Goal: Task Accomplishment & Management: Manage account settings

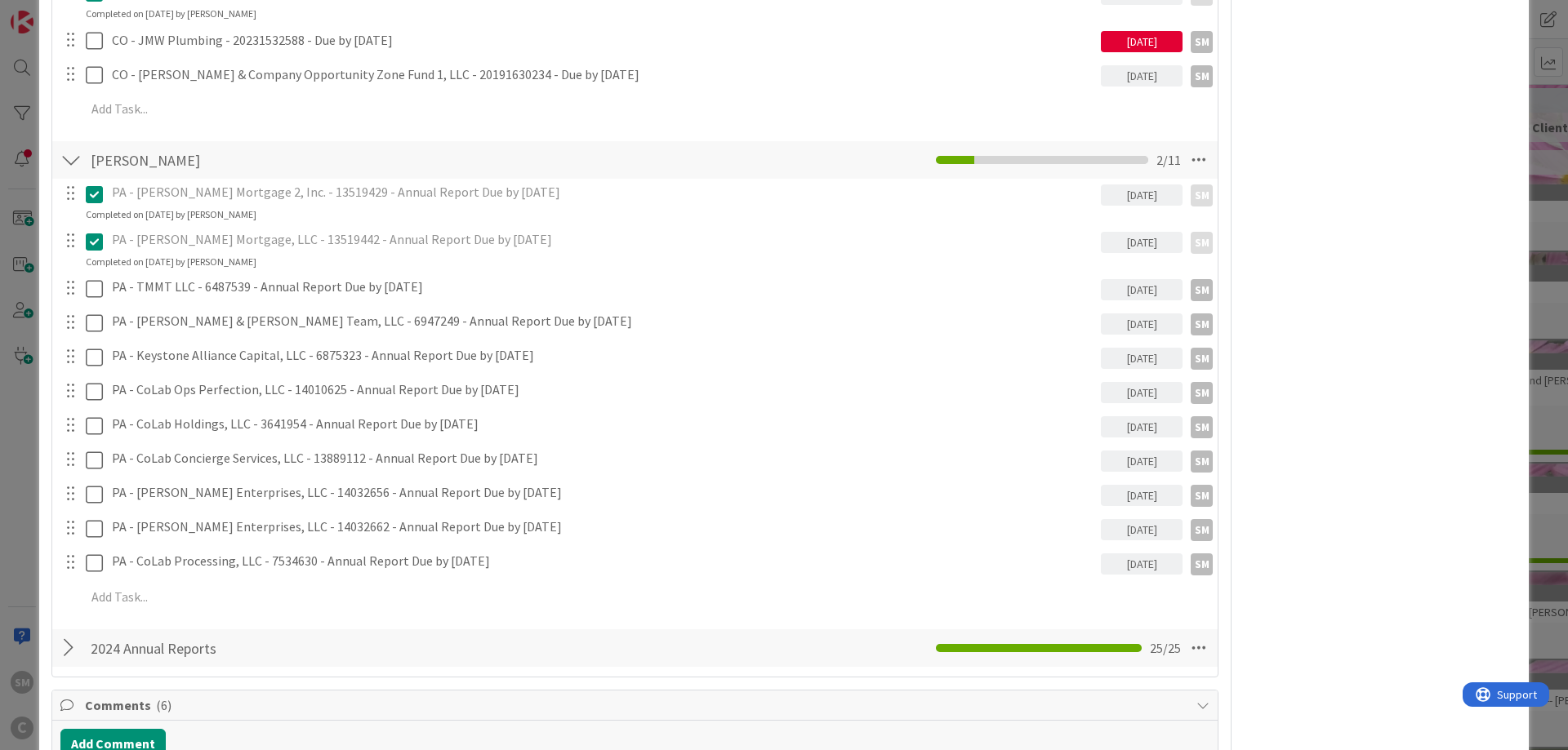
scroll to position [2254, 0]
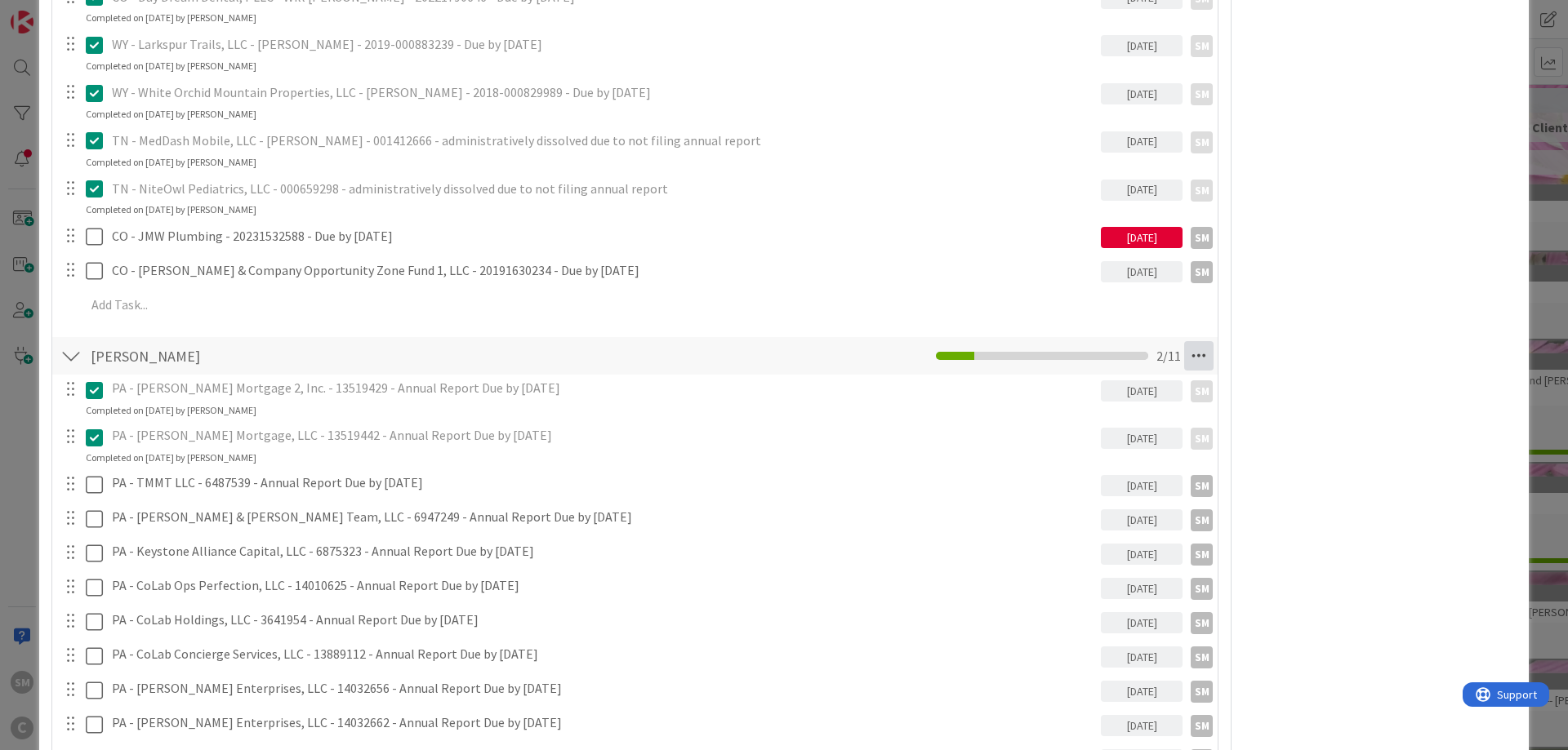
click at [1205, 353] on icon at bounding box center [1198, 355] width 30 height 30
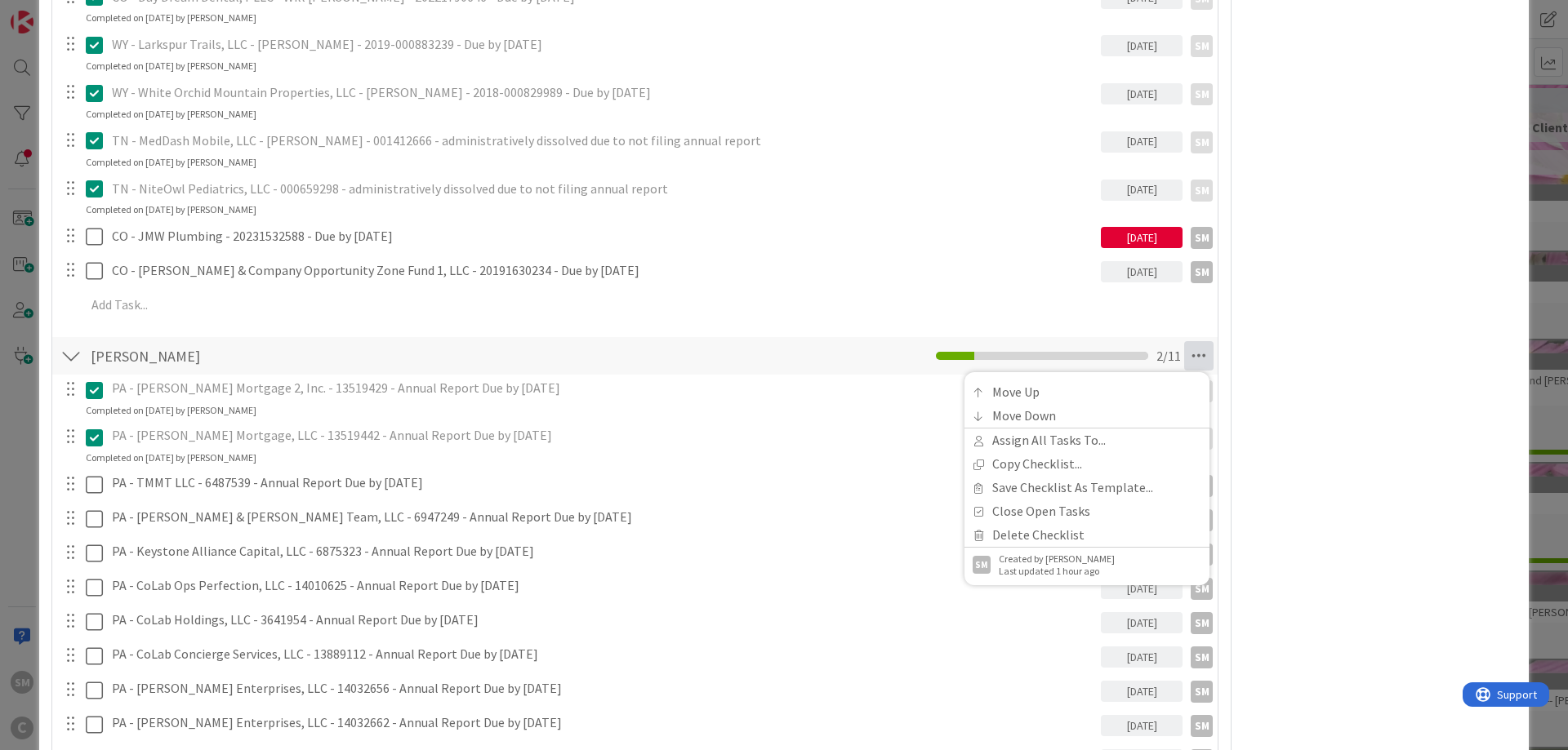
click at [1367, 358] on div "Owner Watchers default Dates Planned Dates Not Set Not Set Actual Dates [DATE] …" at bounding box center [1380, 9] width 273 height 4399
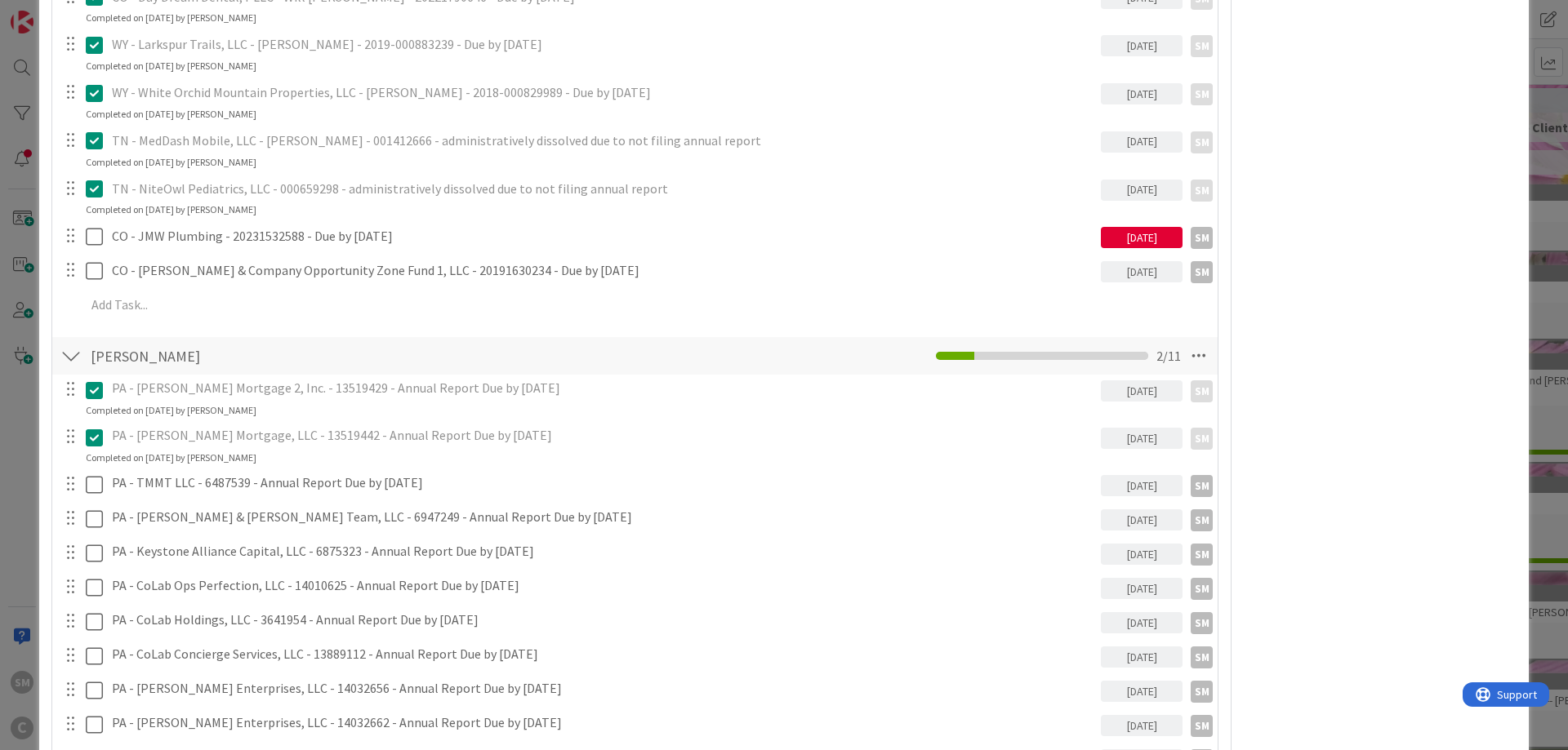
scroll to position [2548, 0]
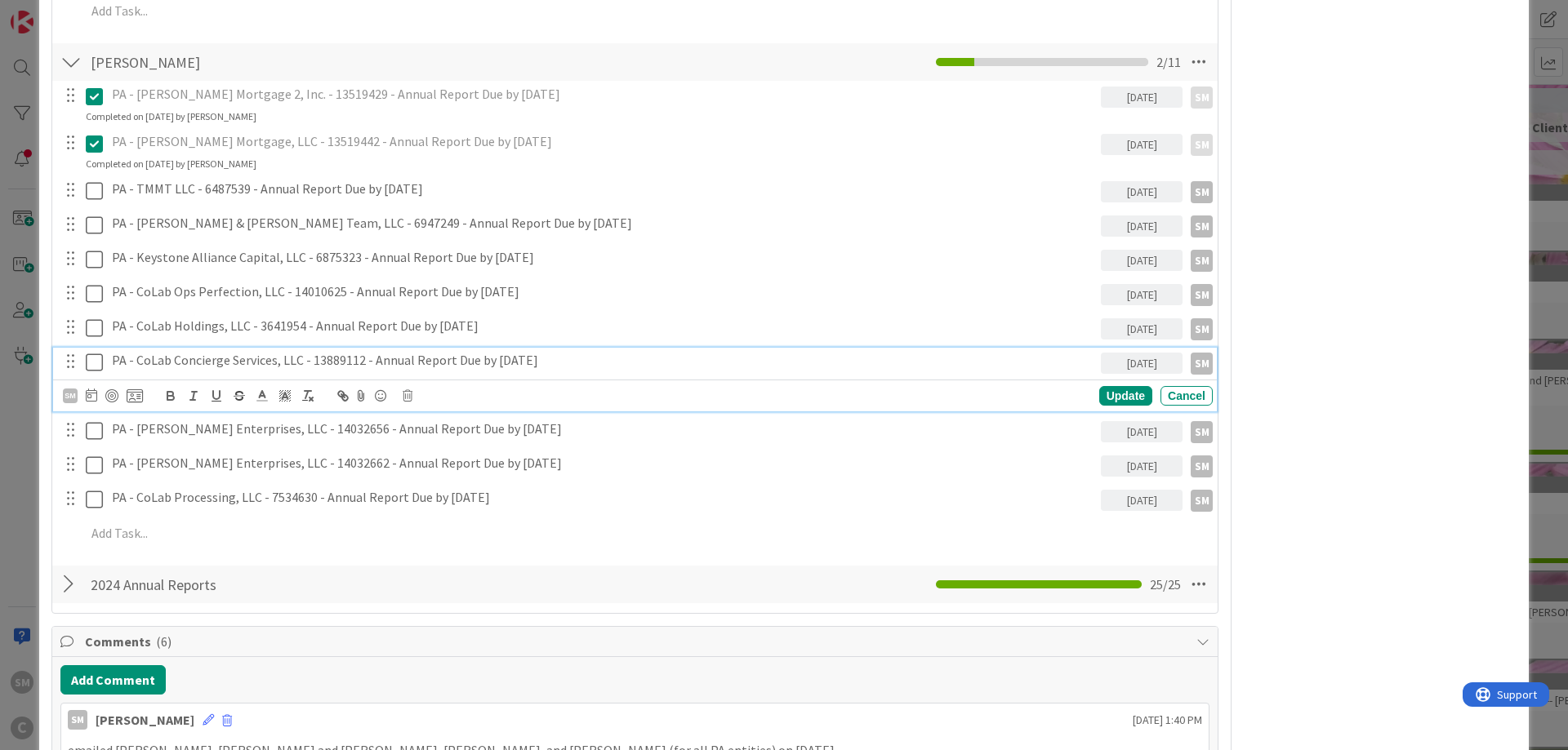
click at [189, 362] on h4 "PA - CoLab Concierge Services, LLC - 13889112 - Annual Report Due by [DATE]" at bounding box center [603, 360] width 983 height 15
click at [573, 362] on h4 "PA - CoLab Concierge Services, LLC - 13889112 - Annual Report Due by [DATE]" at bounding box center [603, 360] width 983 height 15
click at [146, 362] on h4 "PA - CoLab Concierge Services, LLC - 13889112 - Annual Report Due by [DATE] (fi…" at bounding box center [603, 360] width 983 height 15
click at [91, 391] on icon at bounding box center [91, 395] width 12 height 13
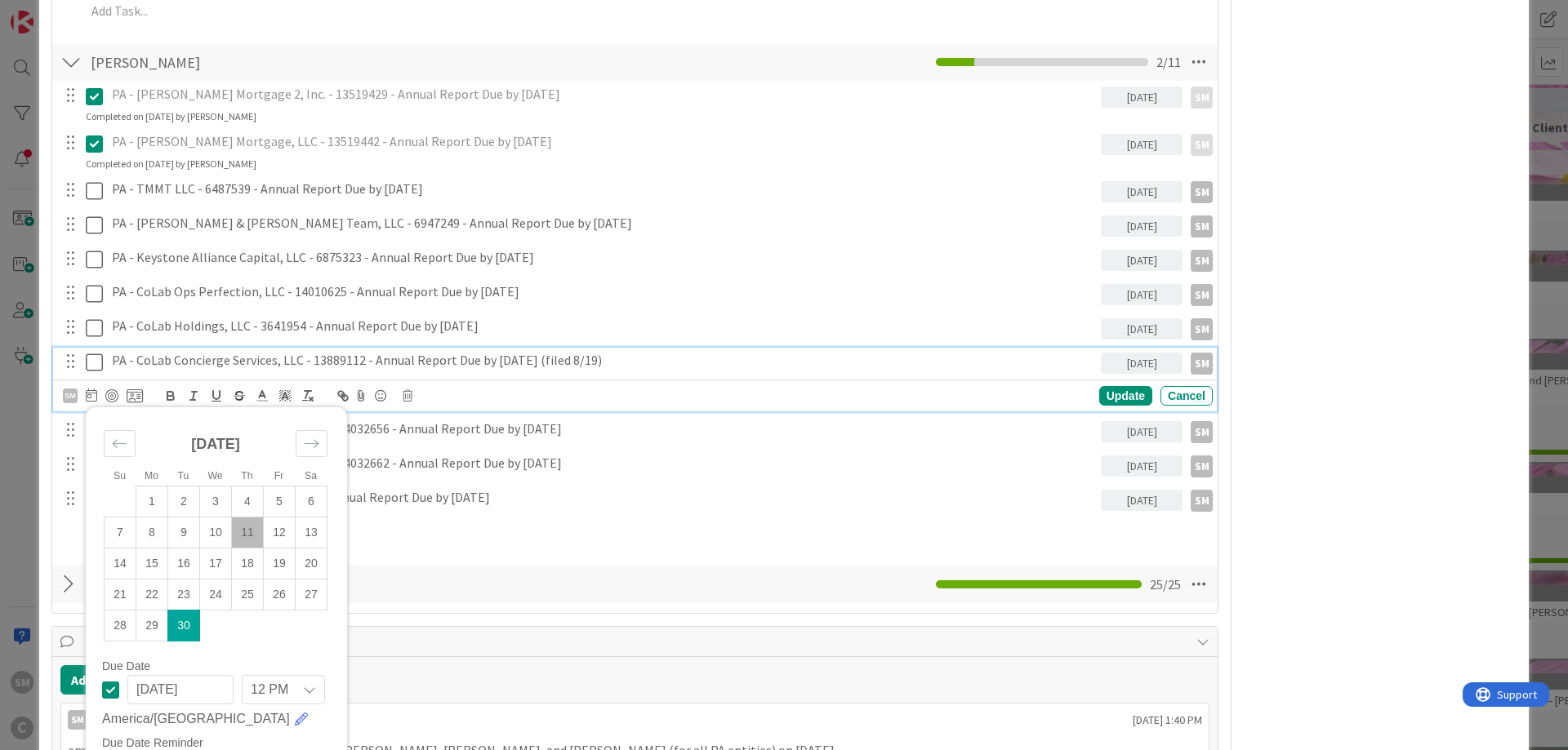
click at [114, 695] on icon at bounding box center [110, 690] width 17 height 20
click at [69, 399] on div "SM" at bounding box center [70, 396] width 14 height 14
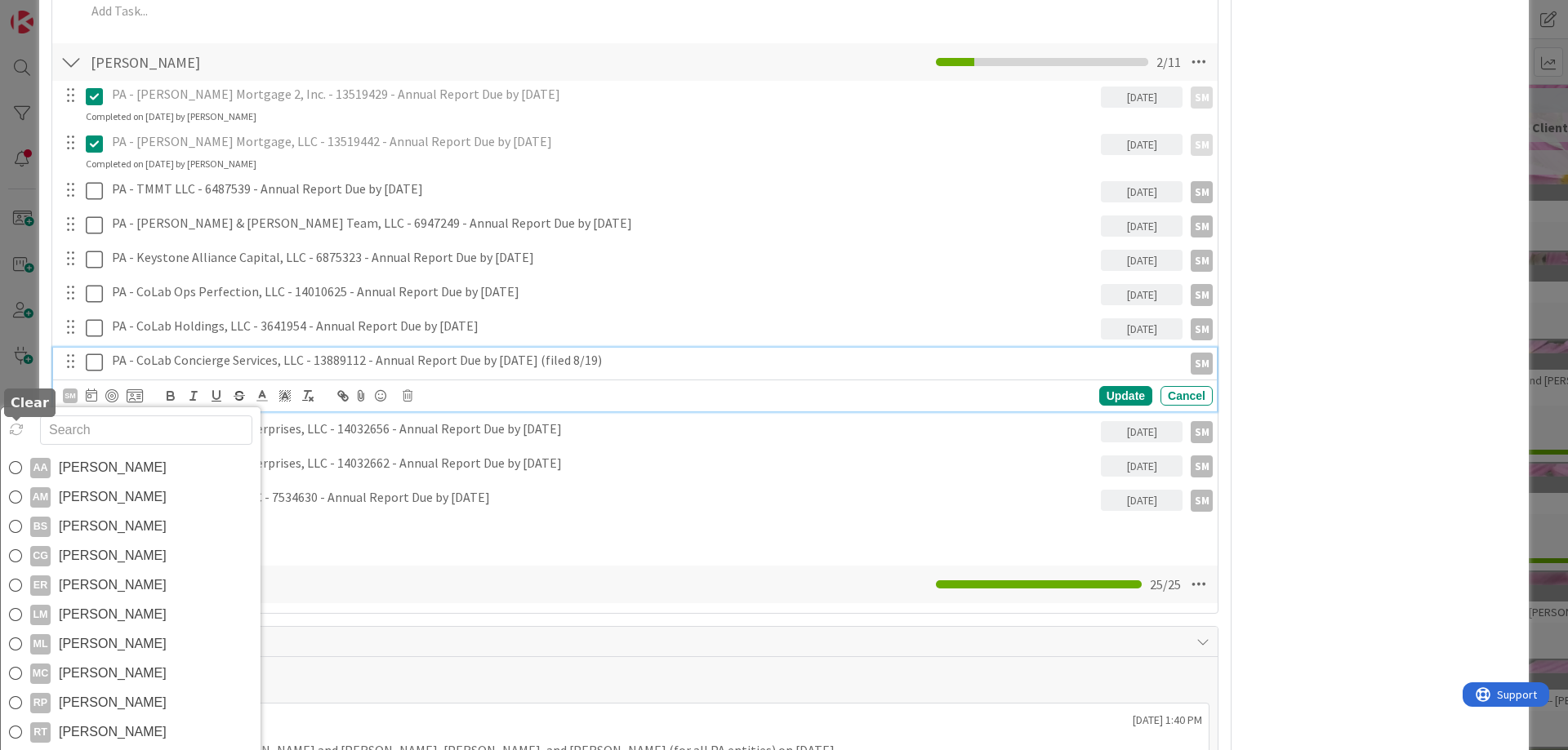
click at [15, 432] on icon at bounding box center [16, 430] width 14 height 14
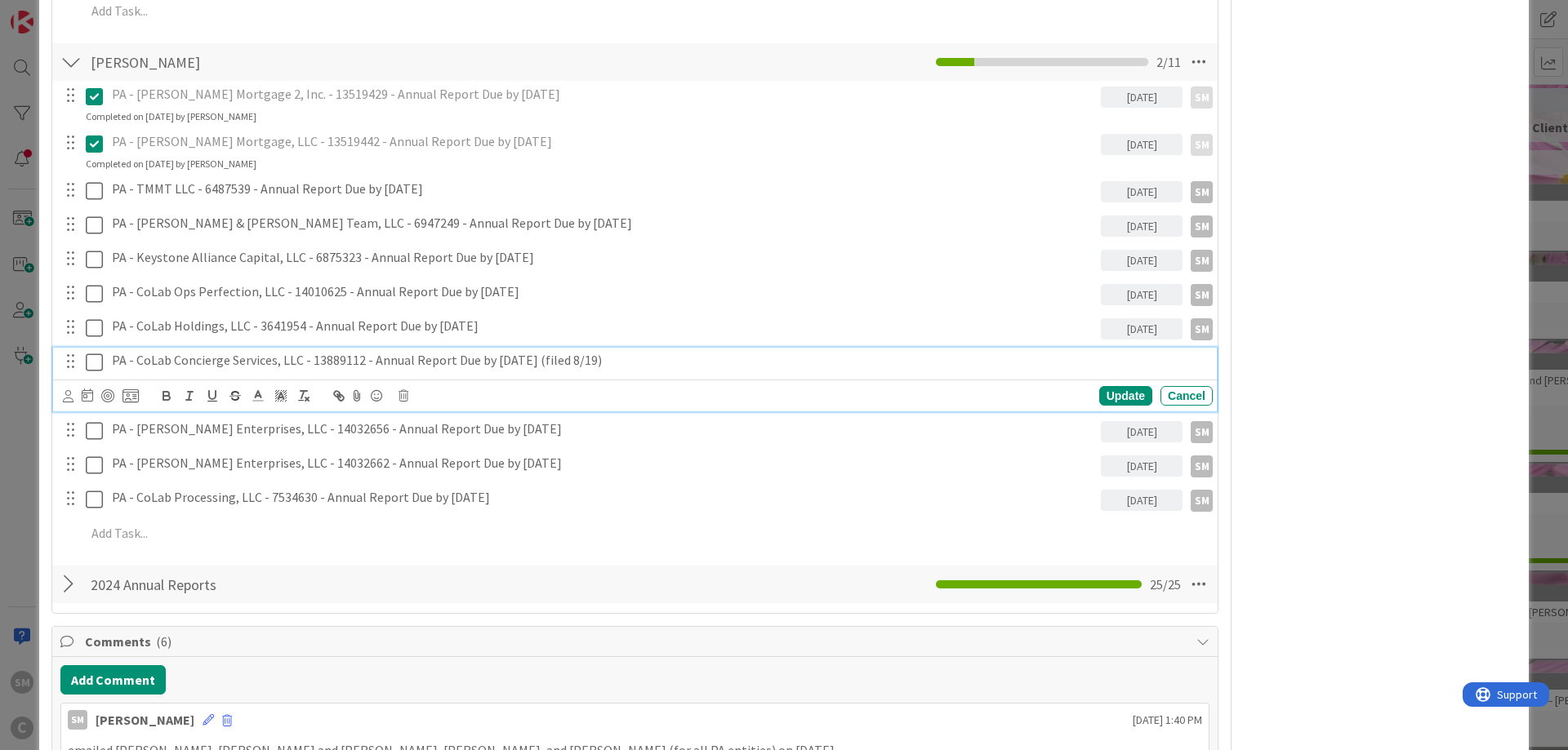
click at [92, 366] on icon at bounding box center [94, 362] width 17 height 20
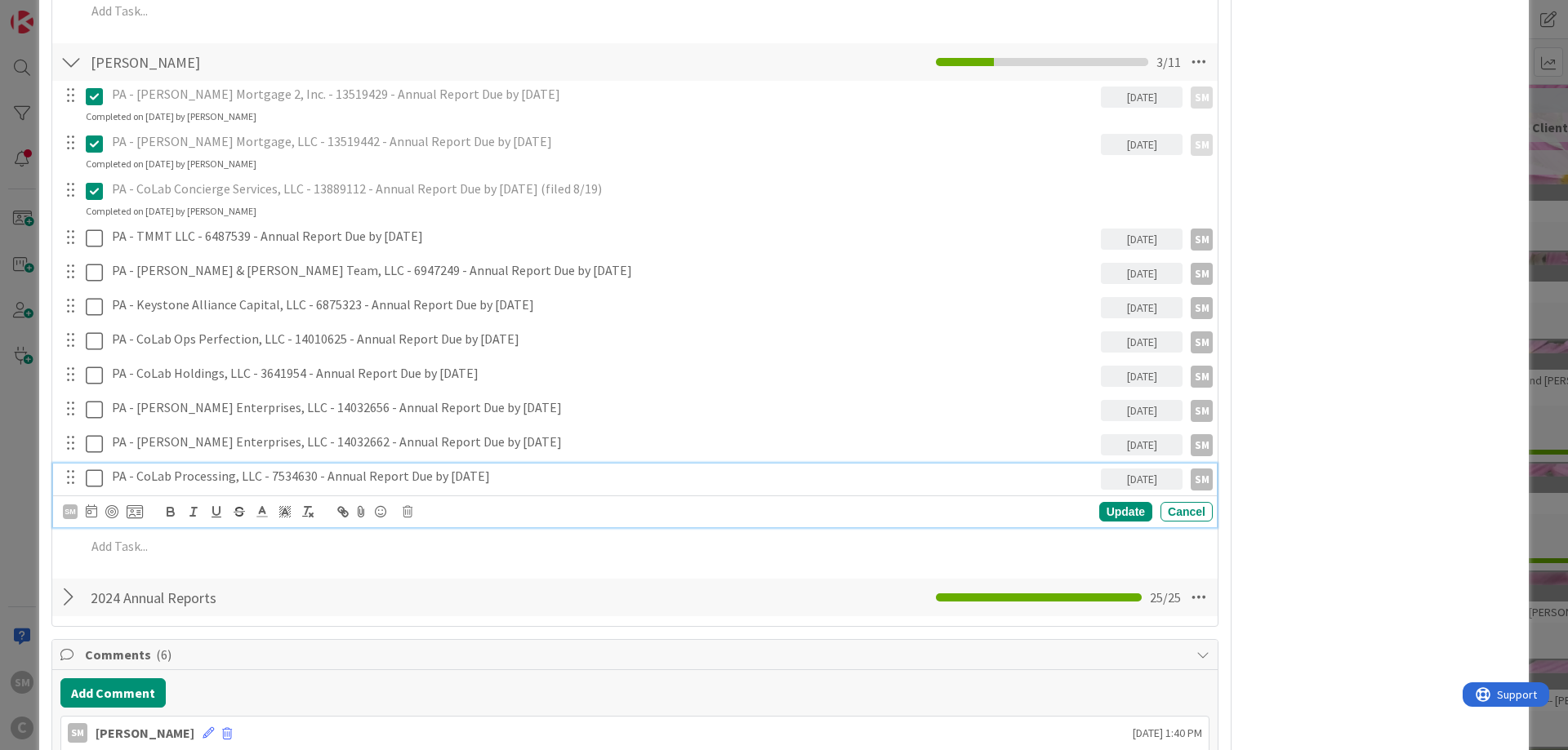
click at [217, 471] on h4 "PA - CoLab Processing, LLC - 7534630 - Annual Report Due by [DATE]" at bounding box center [603, 476] width 983 height 15
click at [545, 482] on h4 "PA - CoLab Processing, LLC - 7534630 - Annual Report Due by [DATE]" at bounding box center [603, 476] width 983 height 15
click at [89, 513] on icon at bounding box center [91, 511] width 12 height 13
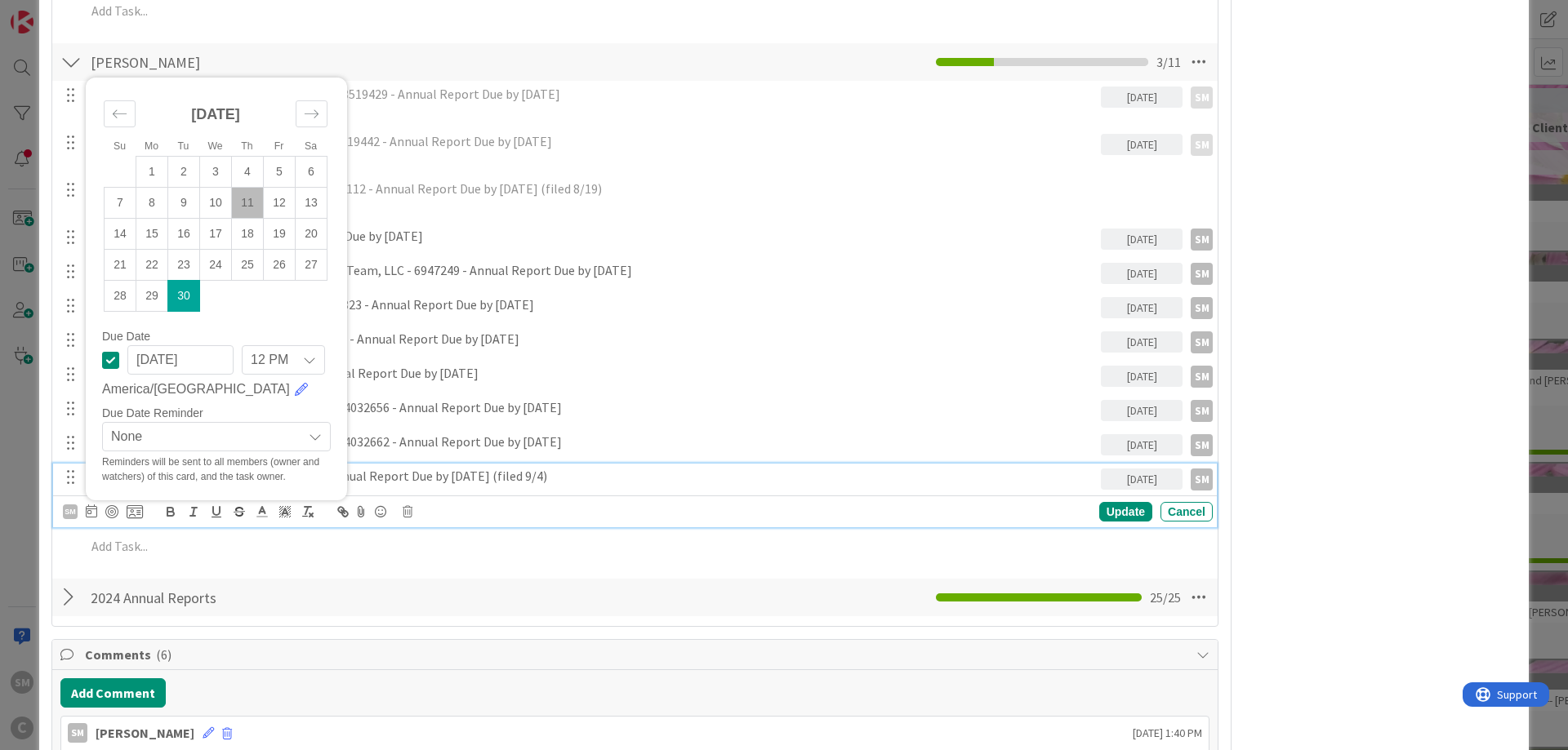
scroll to position [2744, 0]
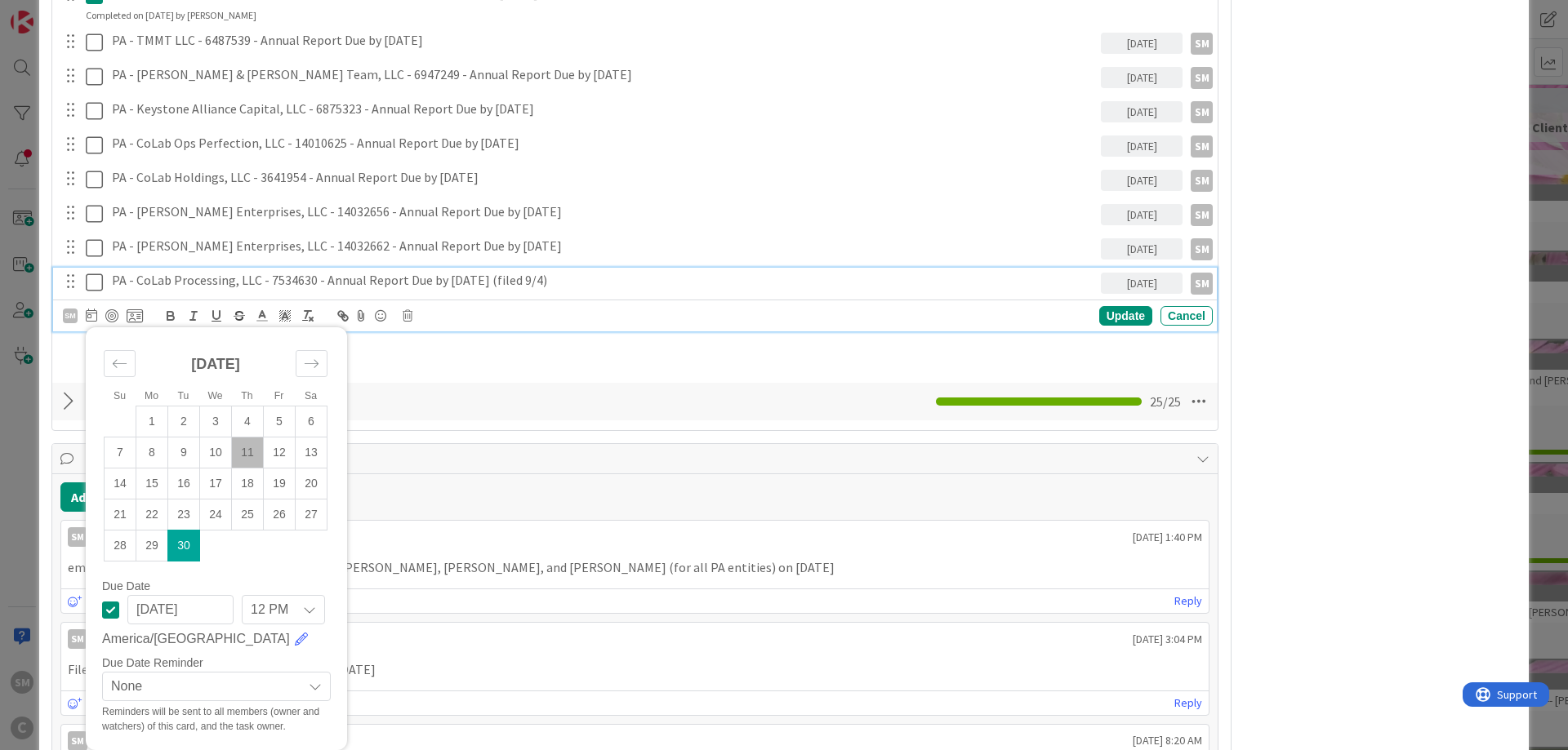
click at [112, 610] on icon at bounding box center [110, 610] width 17 height 20
click at [66, 316] on div "SM" at bounding box center [70, 316] width 14 height 14
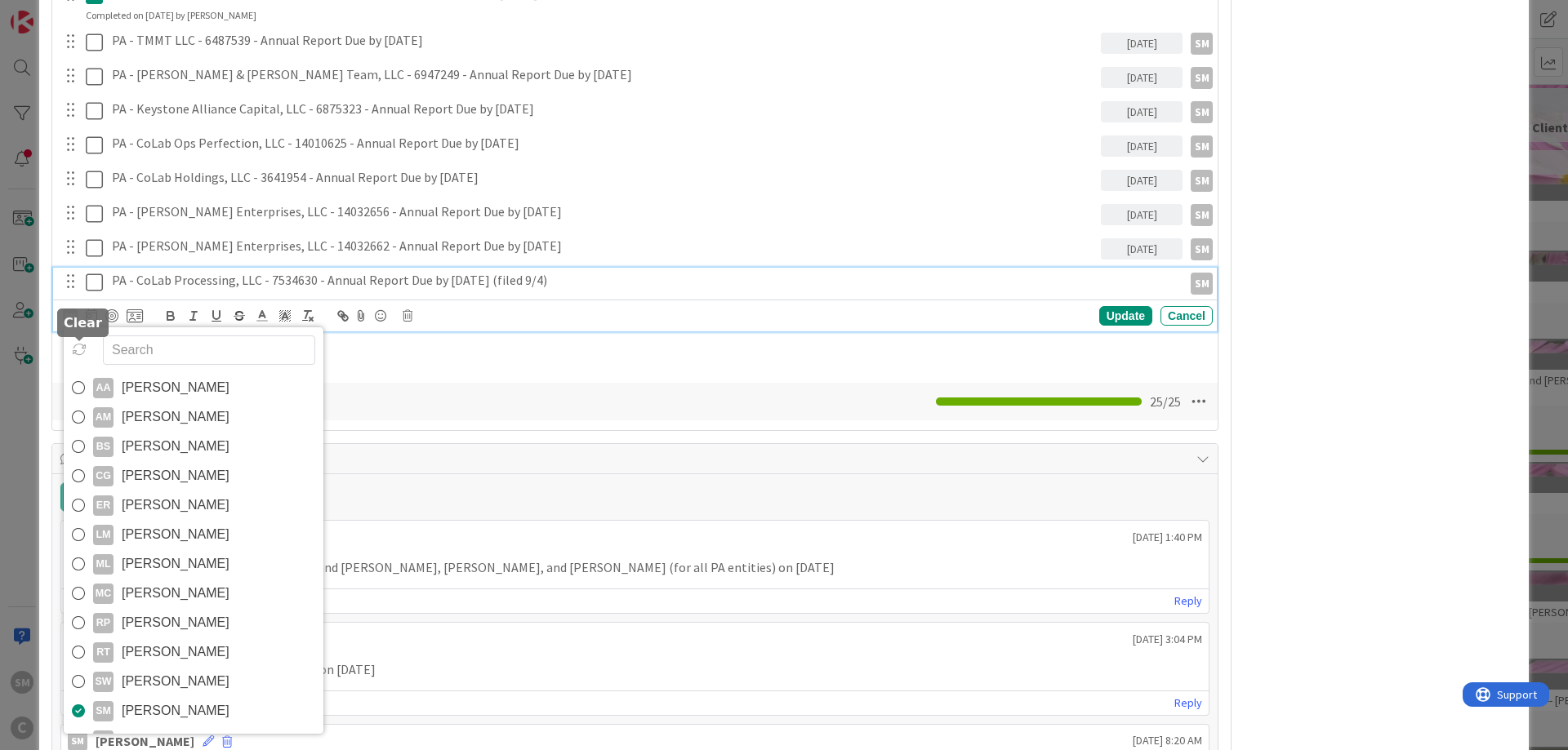
click at [81, 348] on icon at bounding box center [79, 349] width 14 height 14
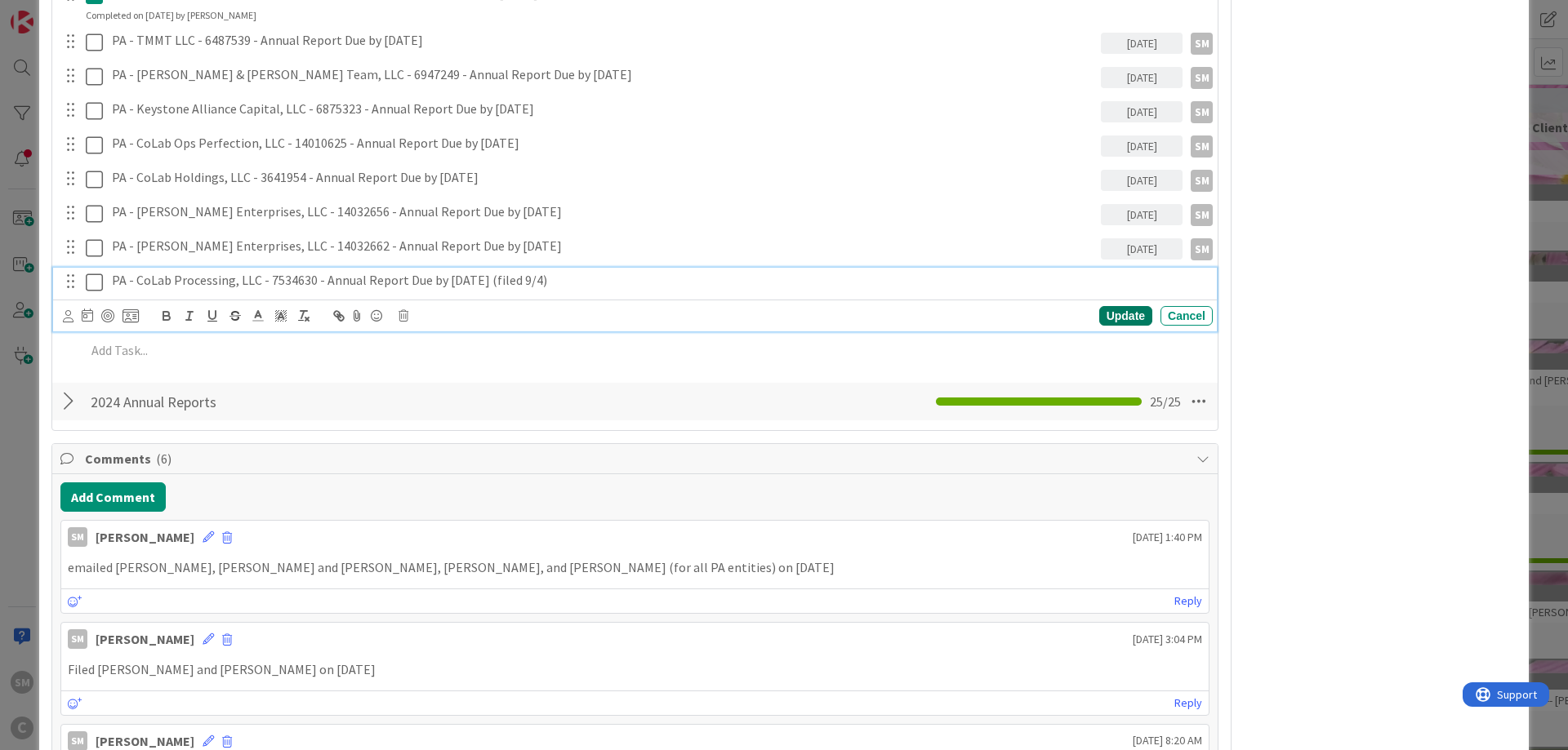
click at [1130, 307] on div "Update" at bounding box center [1125, 316] width 53 height 20
click at [94, 285] on icon at bounding box center [94, 283] width 17 height 20
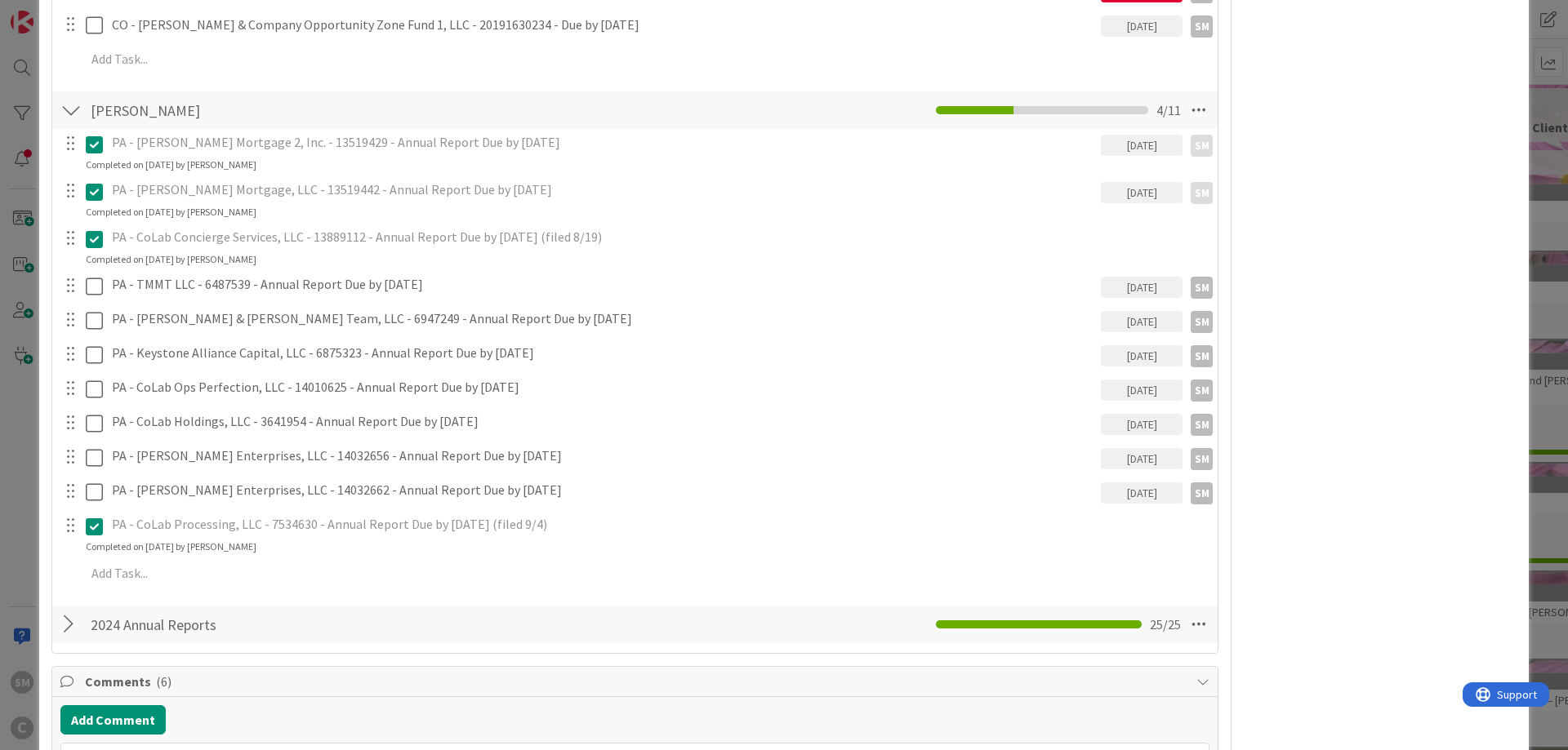
scroll to position [2450, 0]
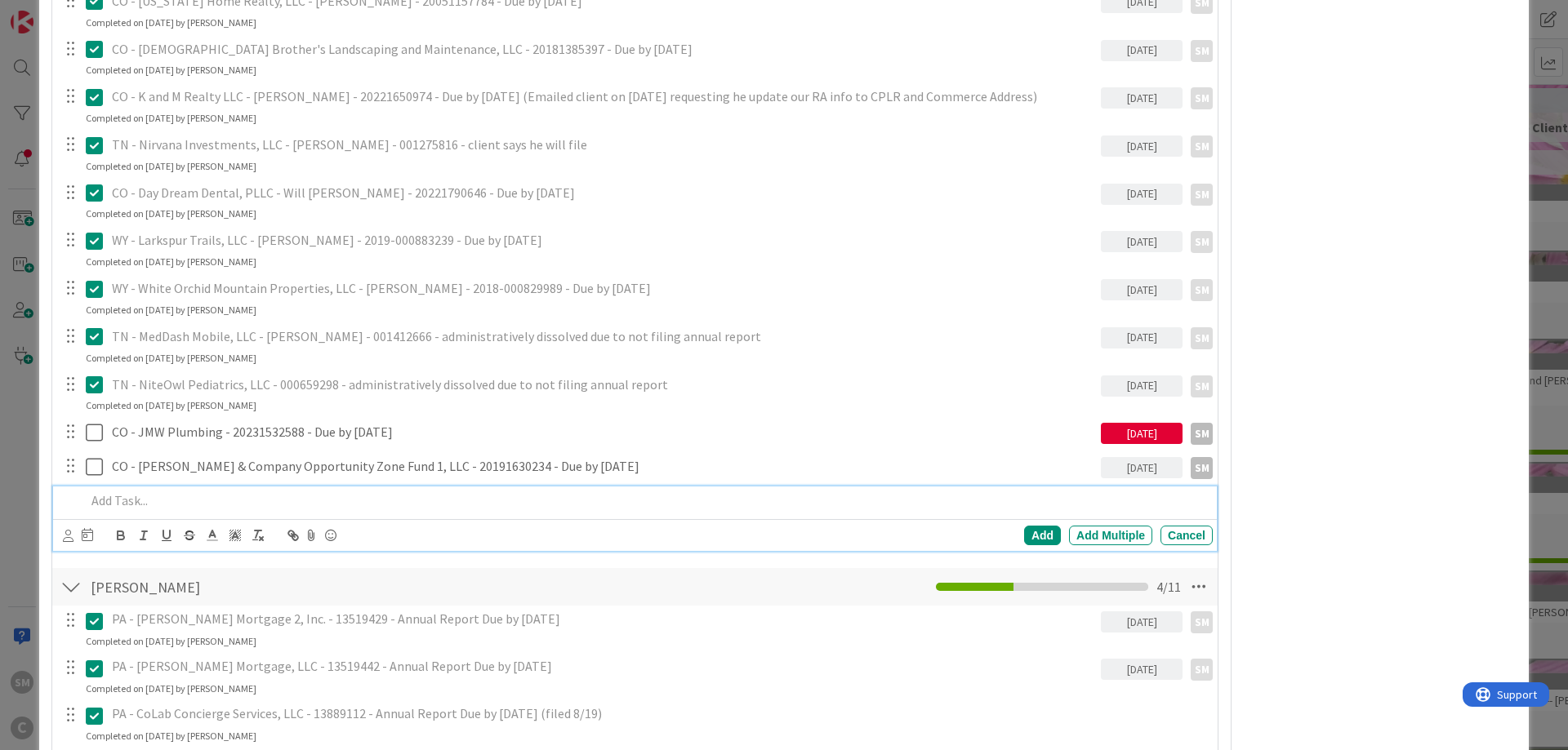
click at [166, 490] on div at bounding box center [646, 501] width 1133 height 29
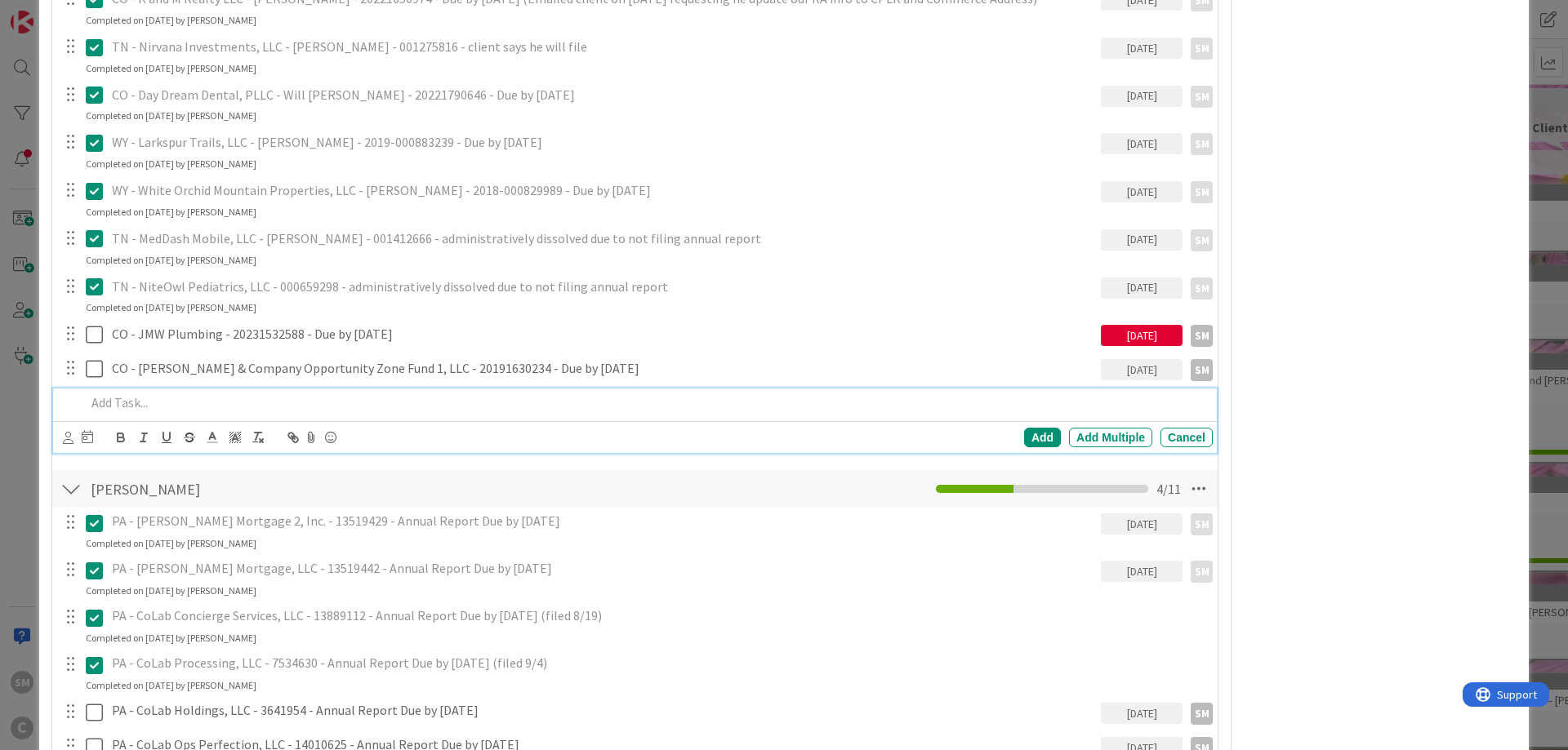
scroll to position [2254, 0]
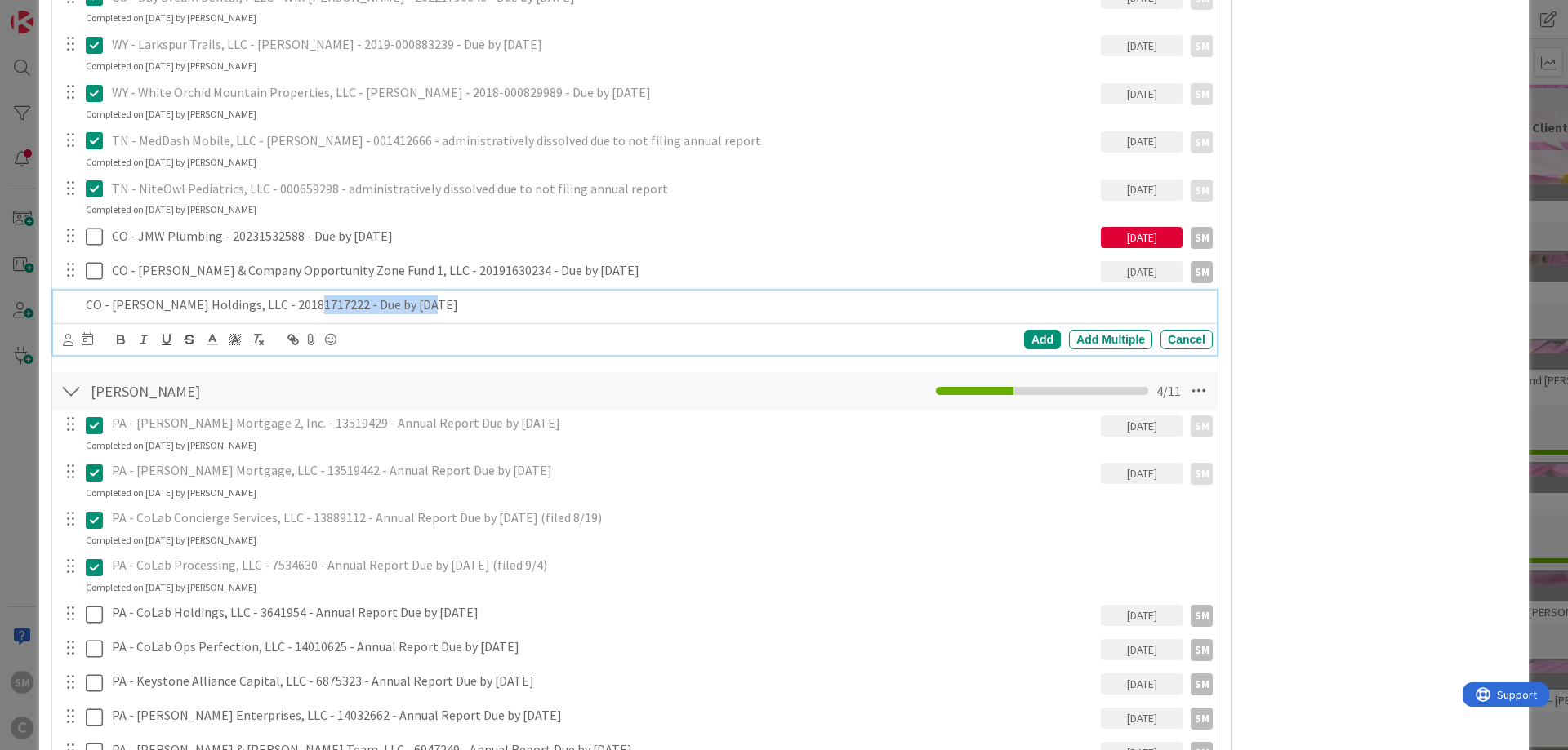
copy p "- Due by [DATE]"
click at [68, 340] on icon at bounding box center [68, 340] width 11 height 13
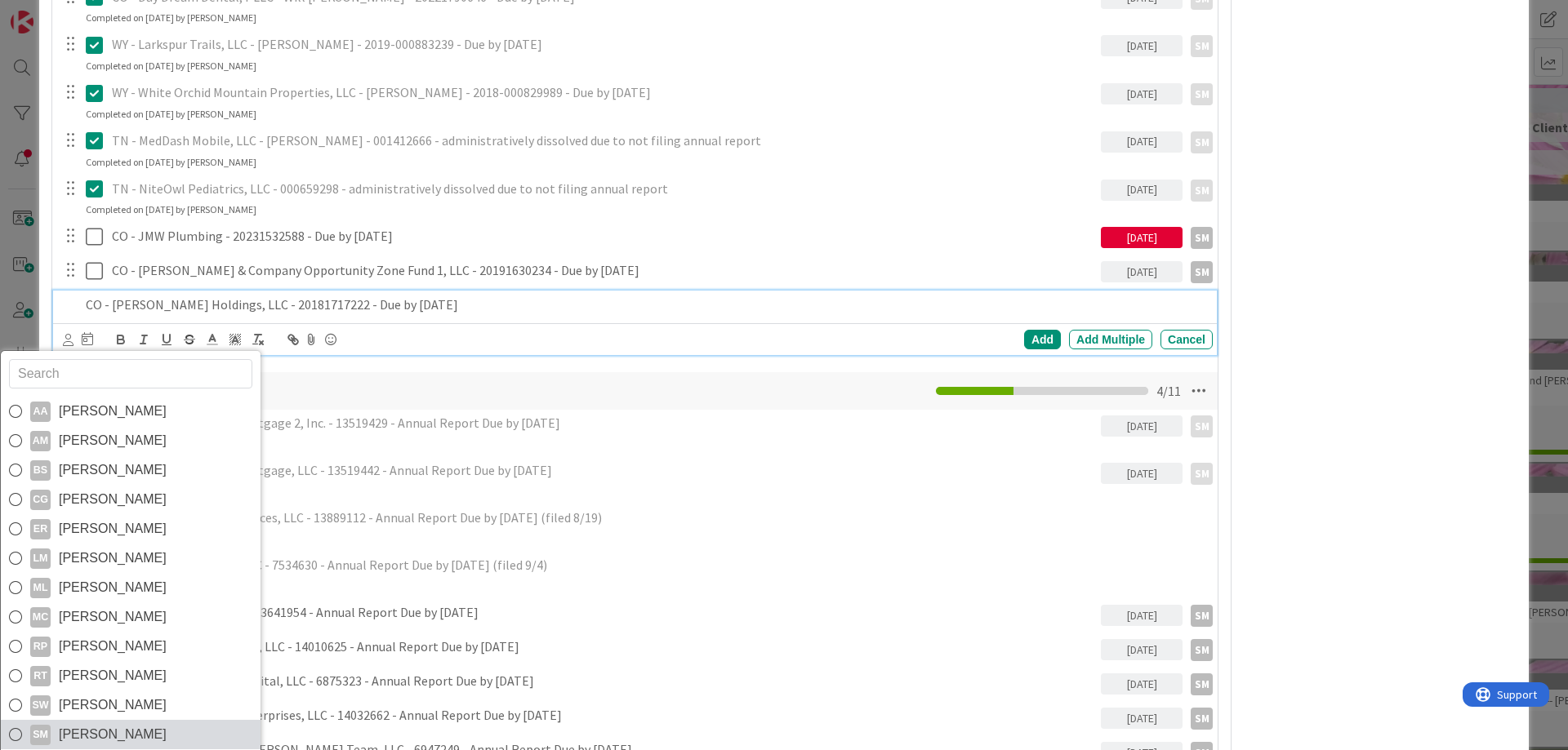
click at [124, 743] on span "[PERSON_NAME]" at bounding box center [113, 734] width 107 height 24
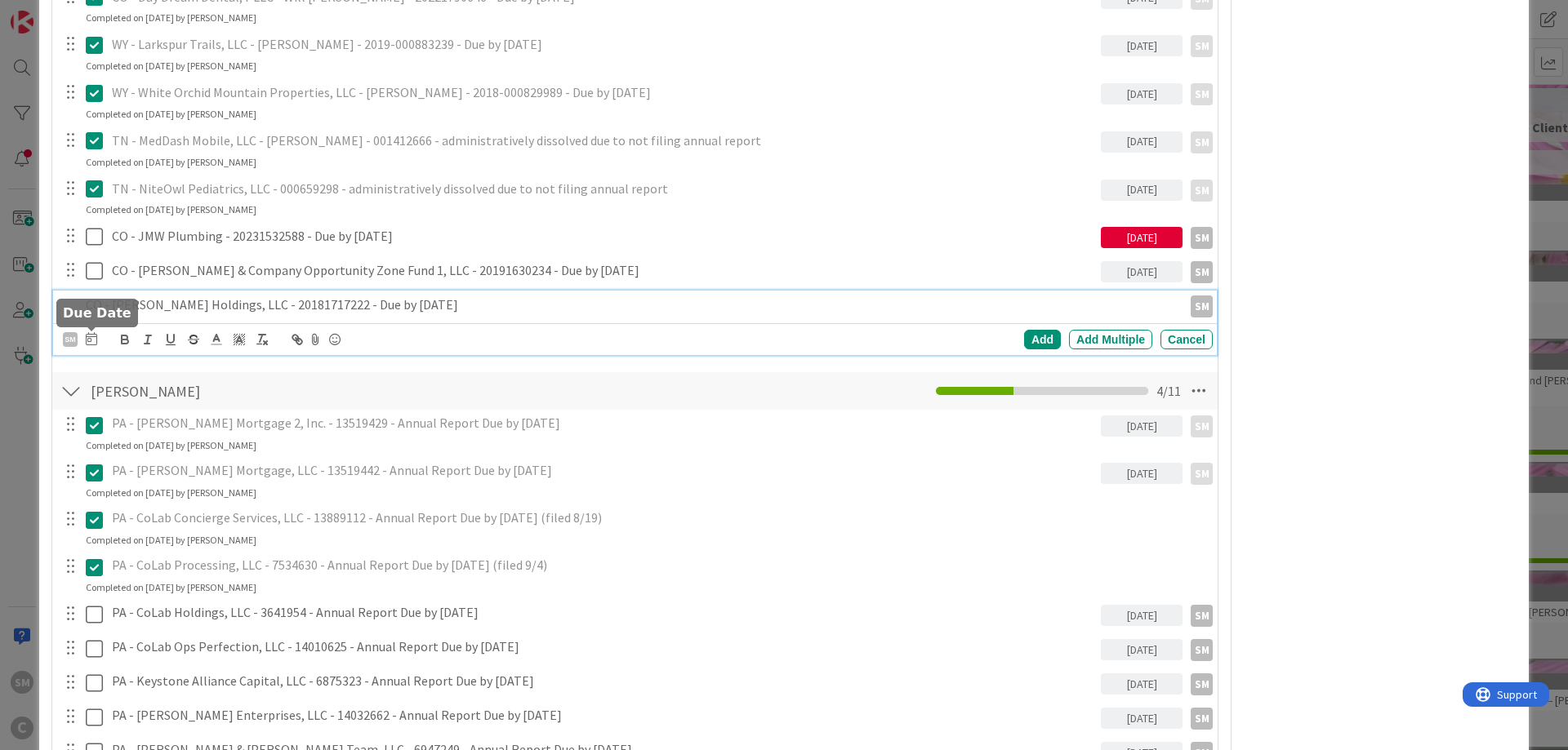
click at [89, 338] on icon at bounding box center [91, 338] width 12 height 13
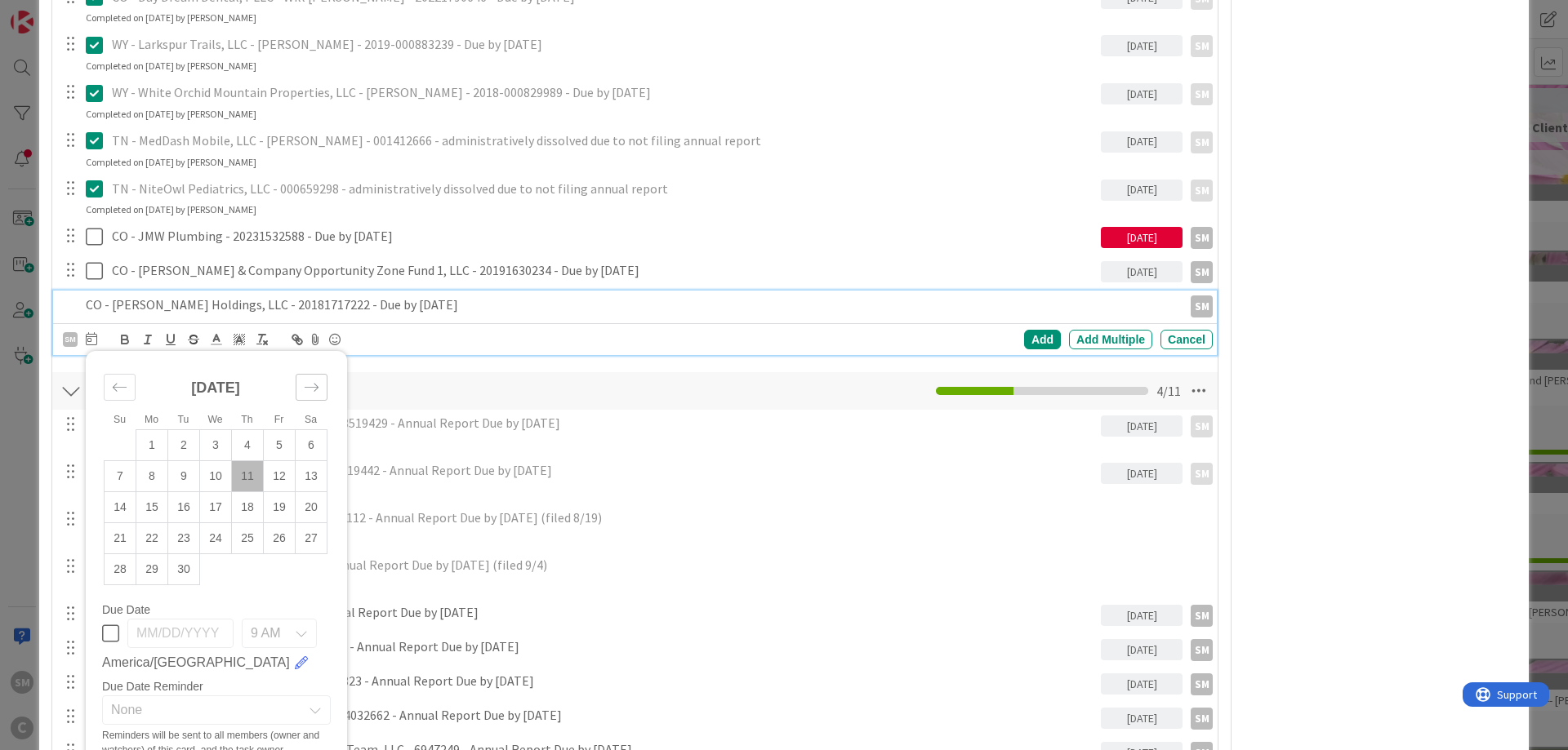
click at [313, 375] on div "Move forward to switch to the next month." at bounding box center [311, 388] width 32 height 27
click at [313, 381] on icon "Move forward to switch to the next month." at bounding box center [311, 387] width 15 height 15
click at [116, 601] on td "30" at bounding box center [121, 601] width 32 height 31
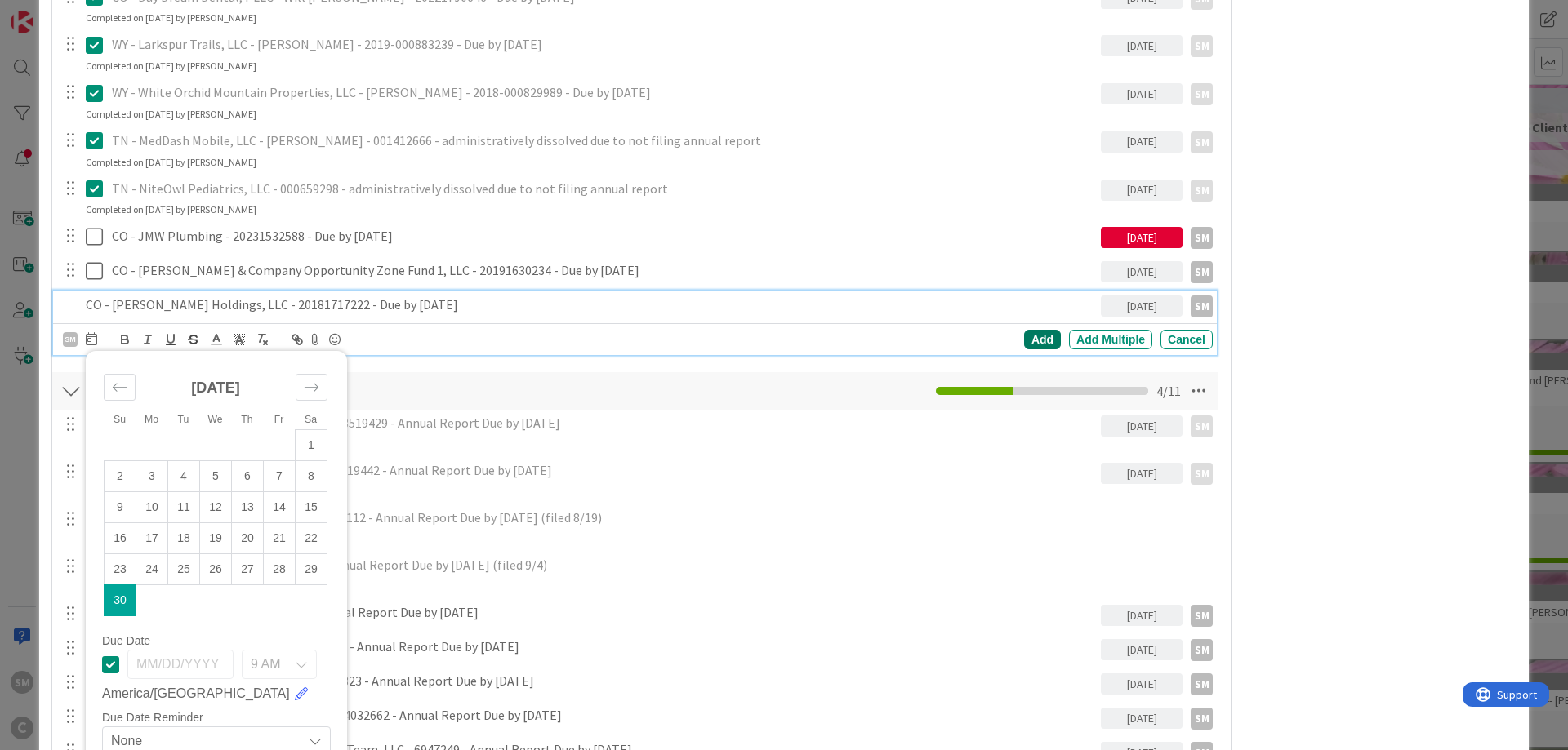
click at [1039, 341] on div "Add" at bounding box center [1042, 340] width 37 height 20
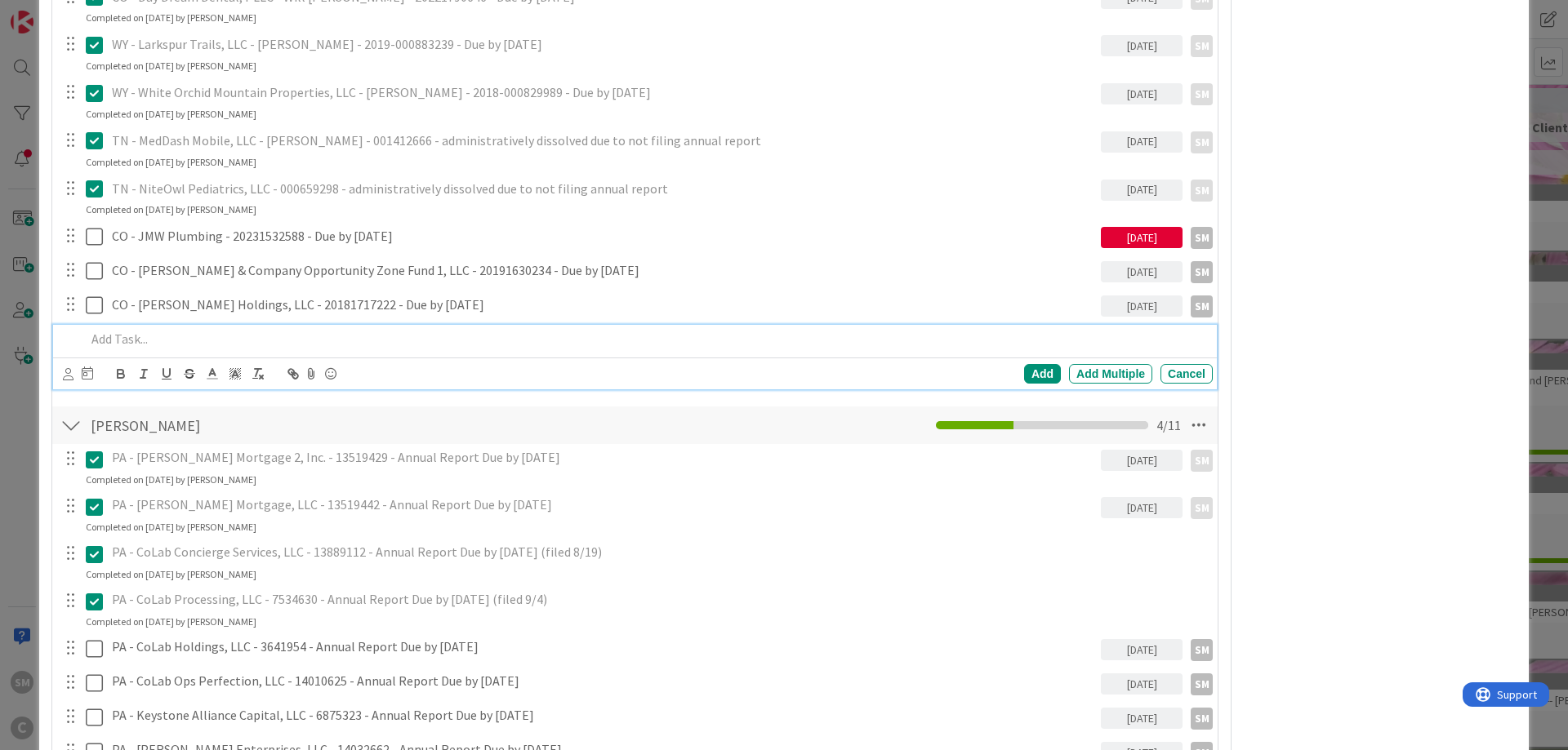
click at [239, 337] on p at bounding box center [646, 339] width 1121 height 19
click at [70, 376] on icon at bounding box center [68, 374] width 11 height 13
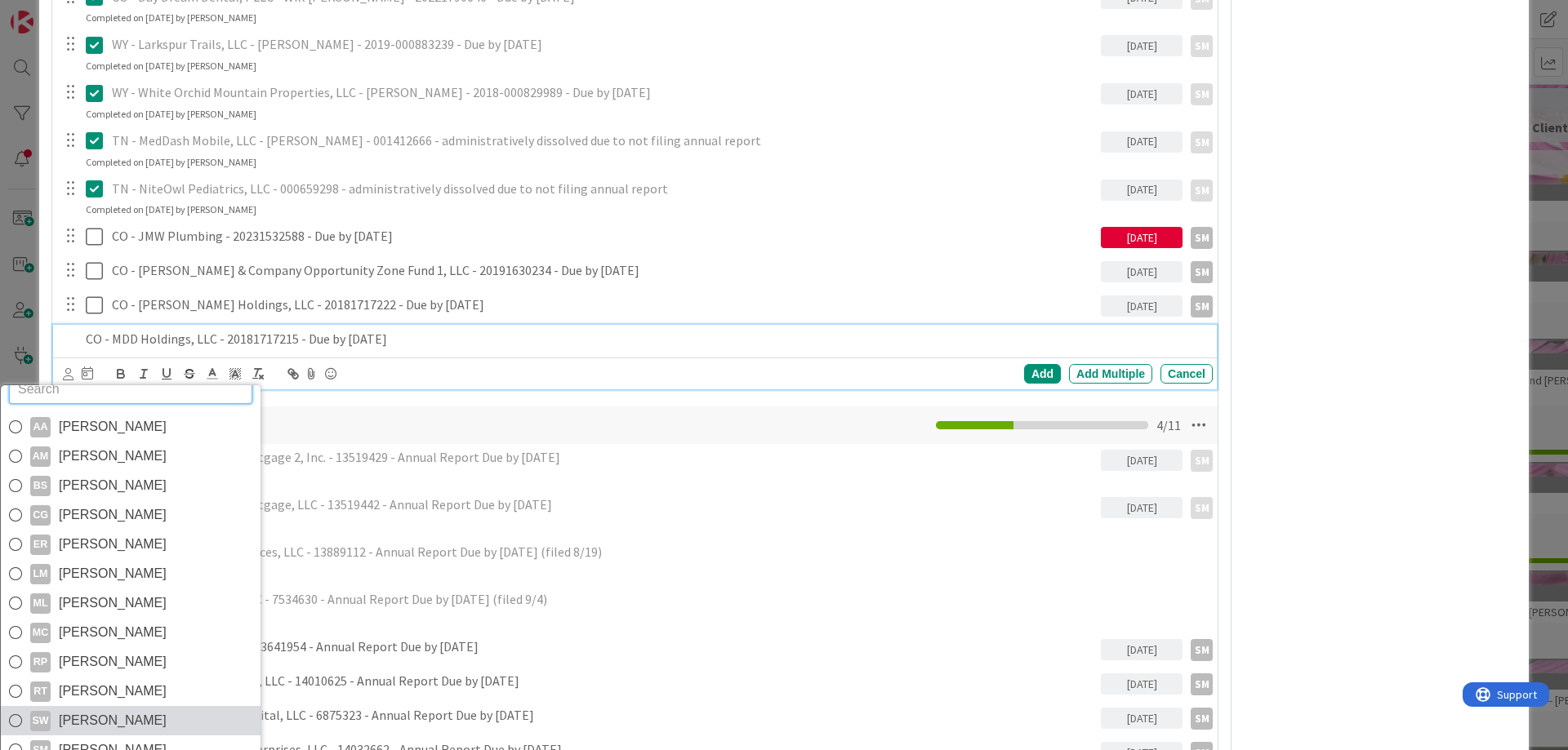
scroll to position [28, 0]
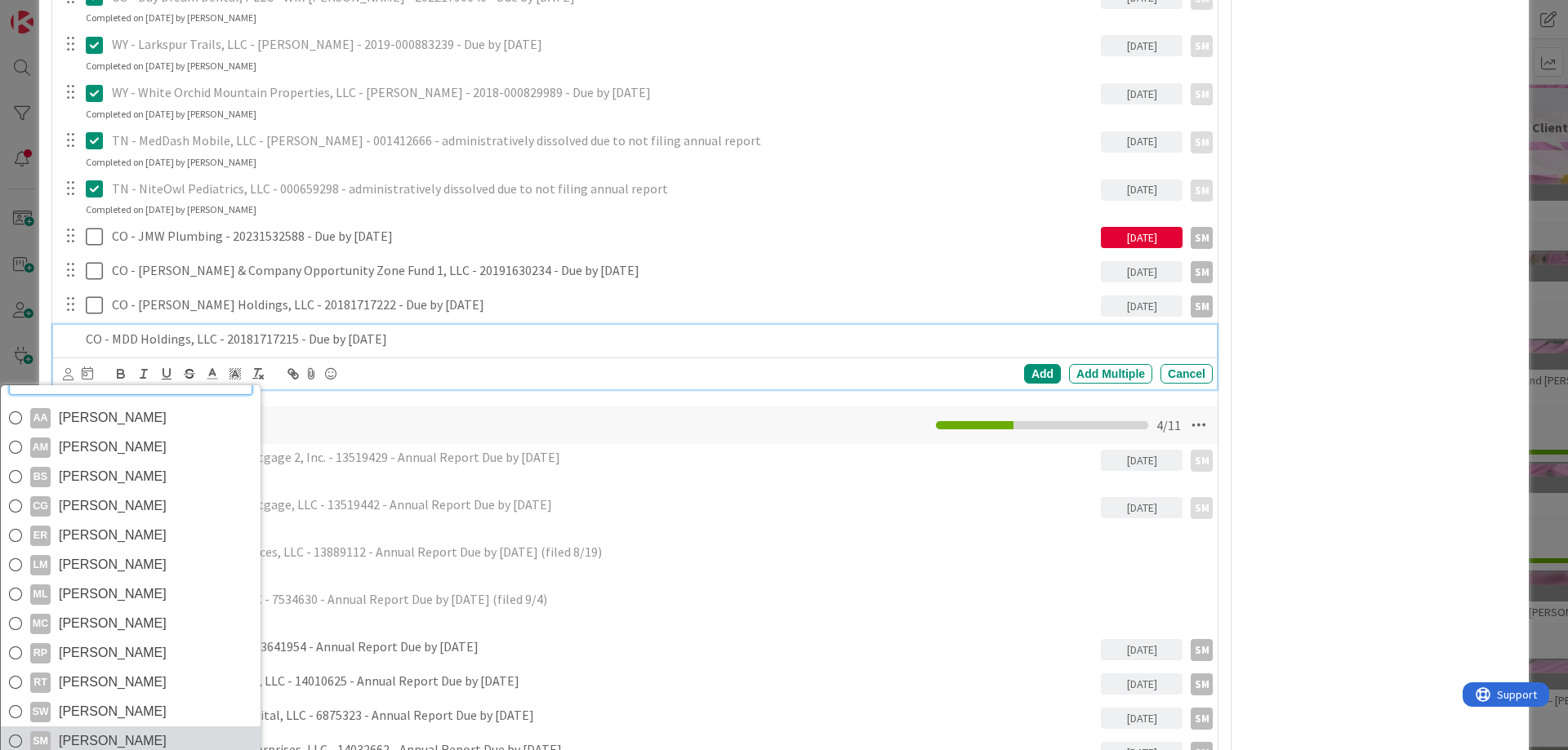
click at [113, 731] on span "[PERSON_NAME]" at bounding box center [113, 741] width 107 height 24
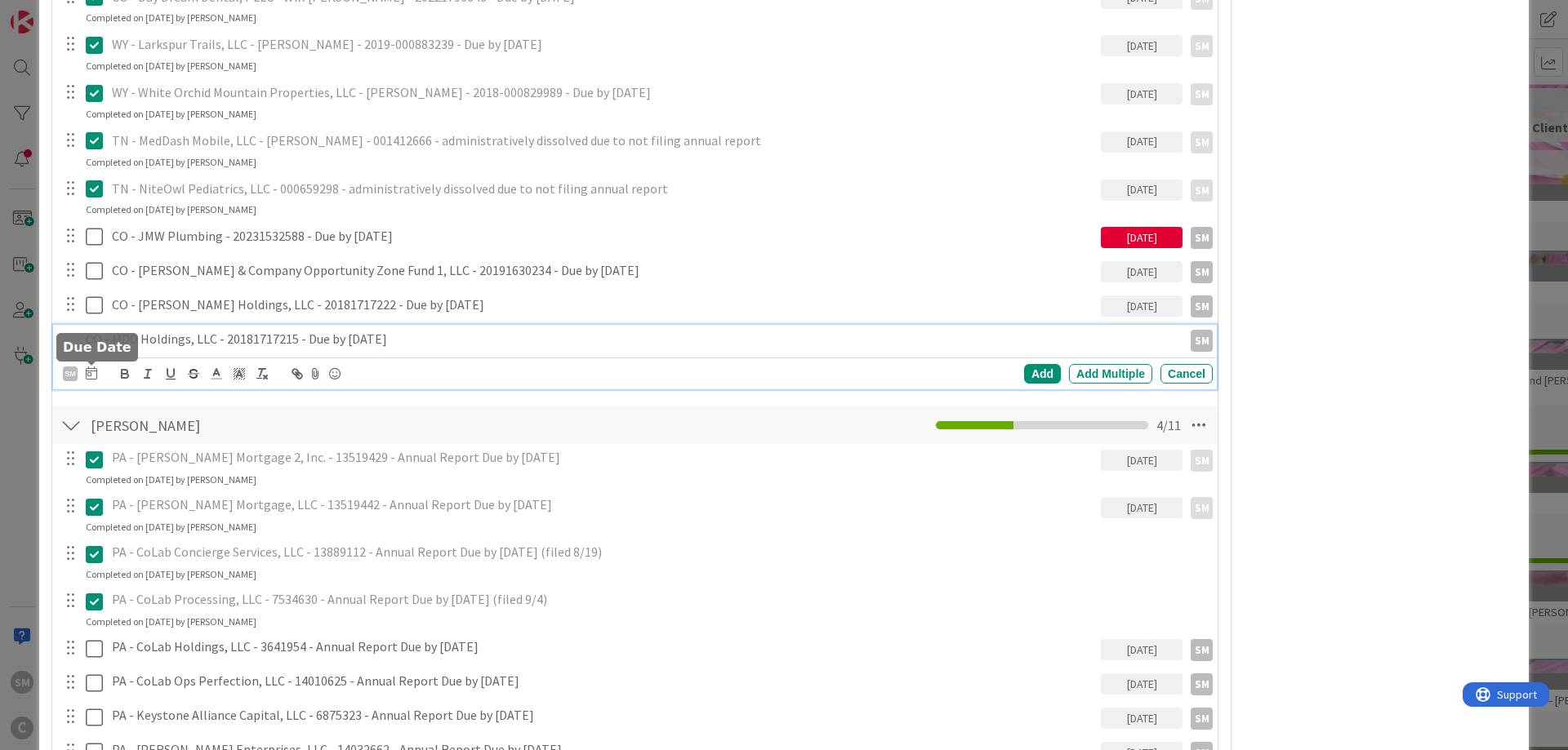
click at [89, 371] on icon at bounding box center [91, 373] width 12 height 13
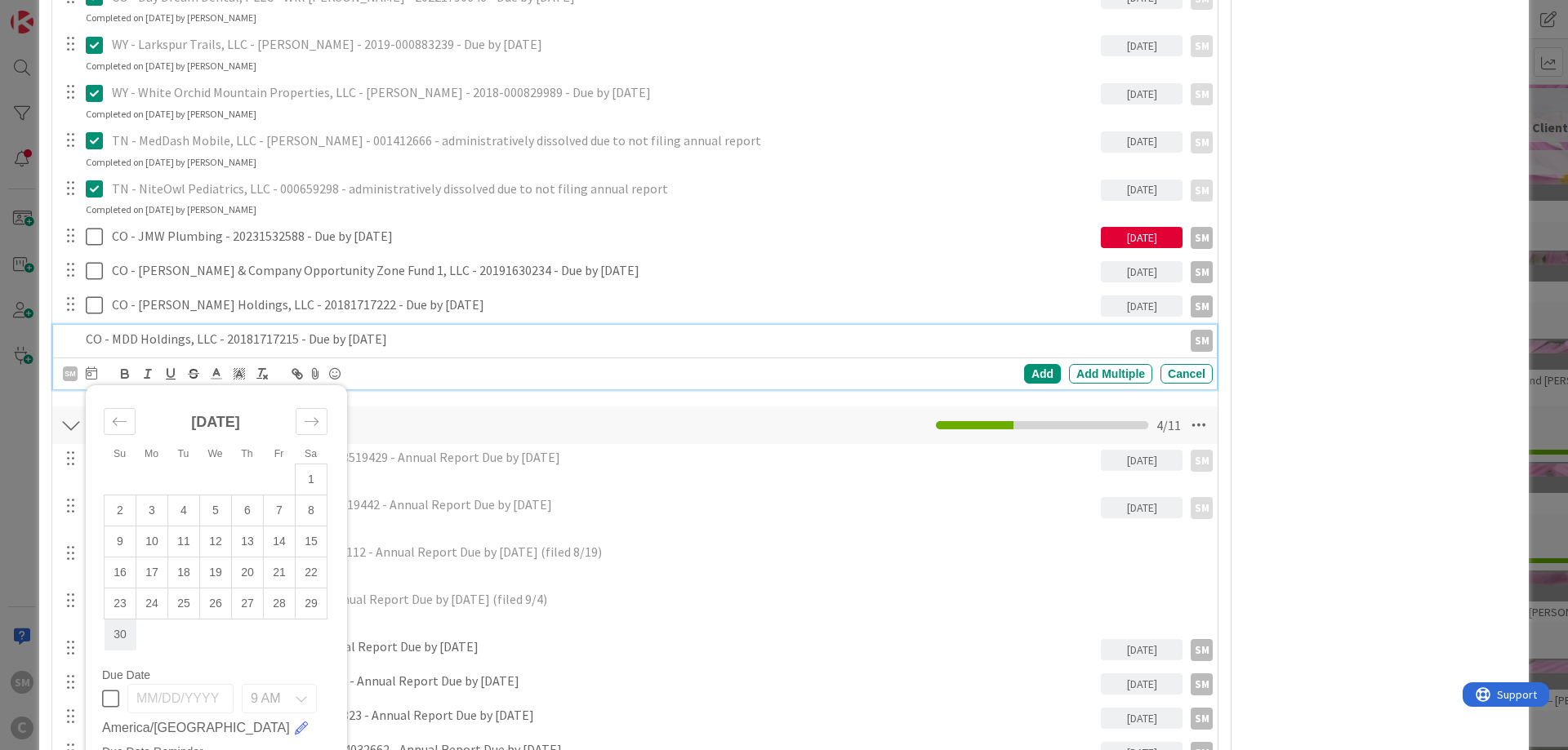
click at [113, 638] on td "30" at bounding box center [121, 635] width 32 height 31
click at [1044, 370] on div "Add" at bounding box center [1042, 374] width 37 height 20
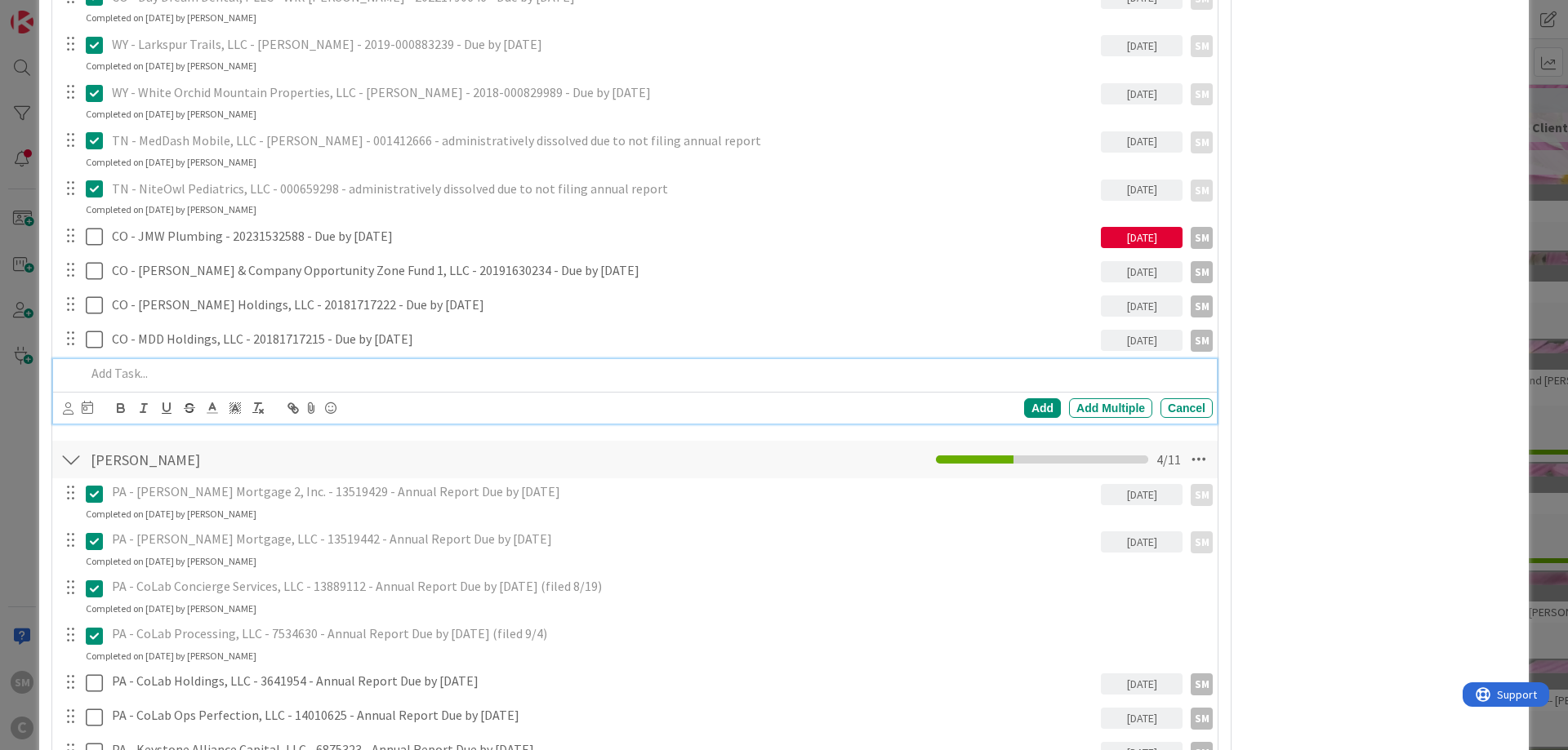
click at [209, 370] on p at bounding box center [646, 373] width 1121 height 19
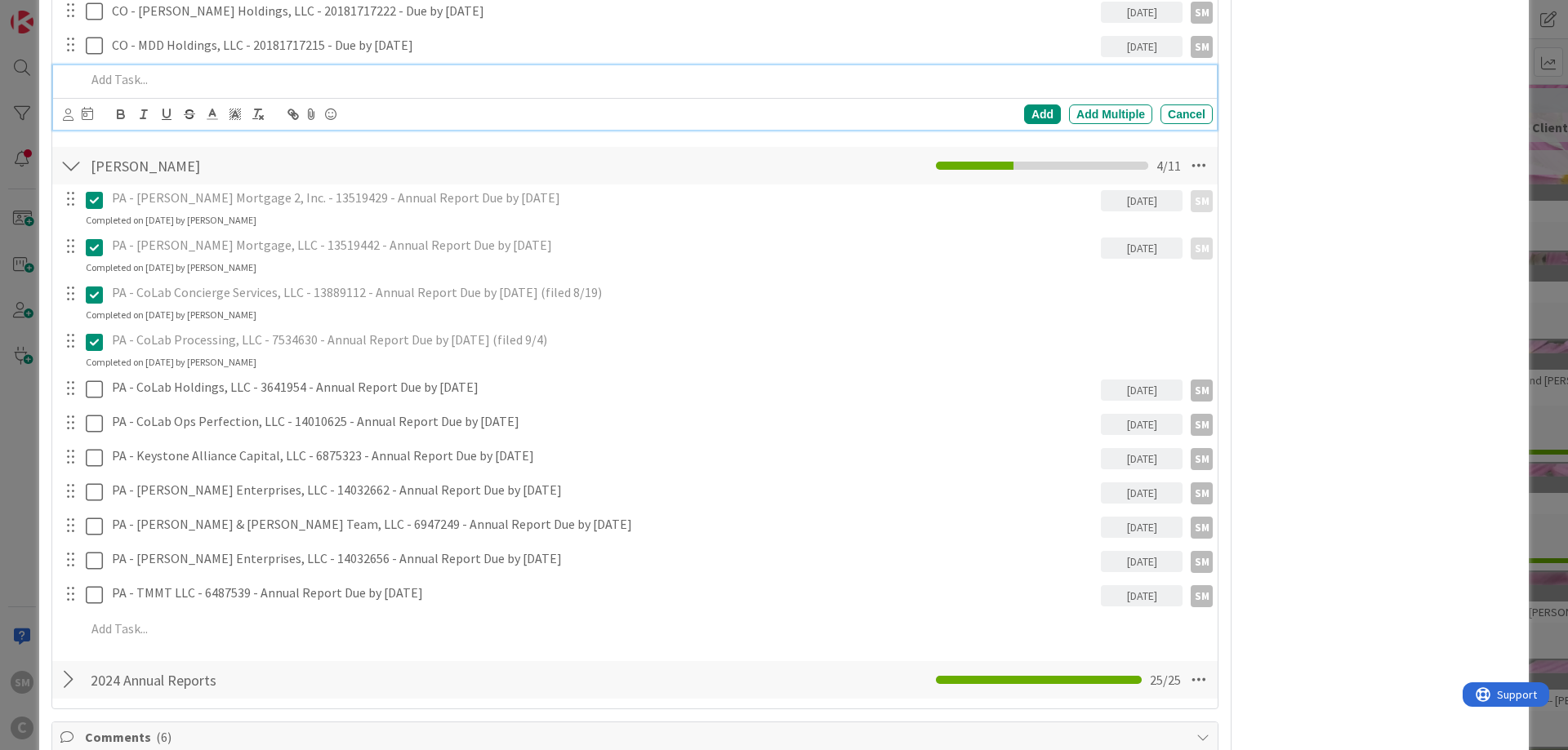
scroll to position [2450, 0]
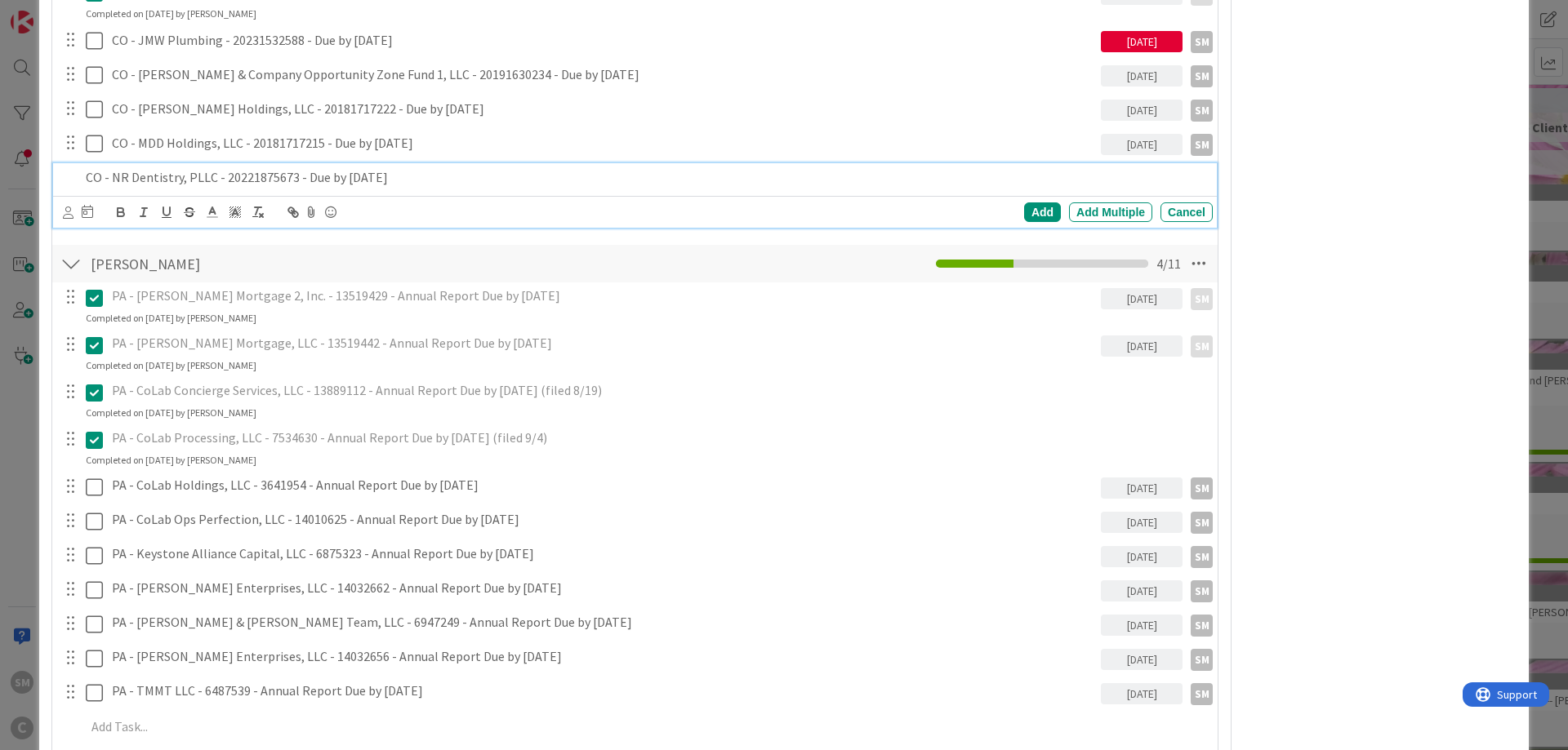
click at [63, 203] on div "AA [PERSON_NAME] AM [PERSON_NAME] BS [PERSON_NAME] CG [PERSON_NAME] ER [PERSON_…" at bounding box center [68, 212] width 11 height 18
click at [69, 210] on icon at bounding box center [68, 213] width 11 height 13
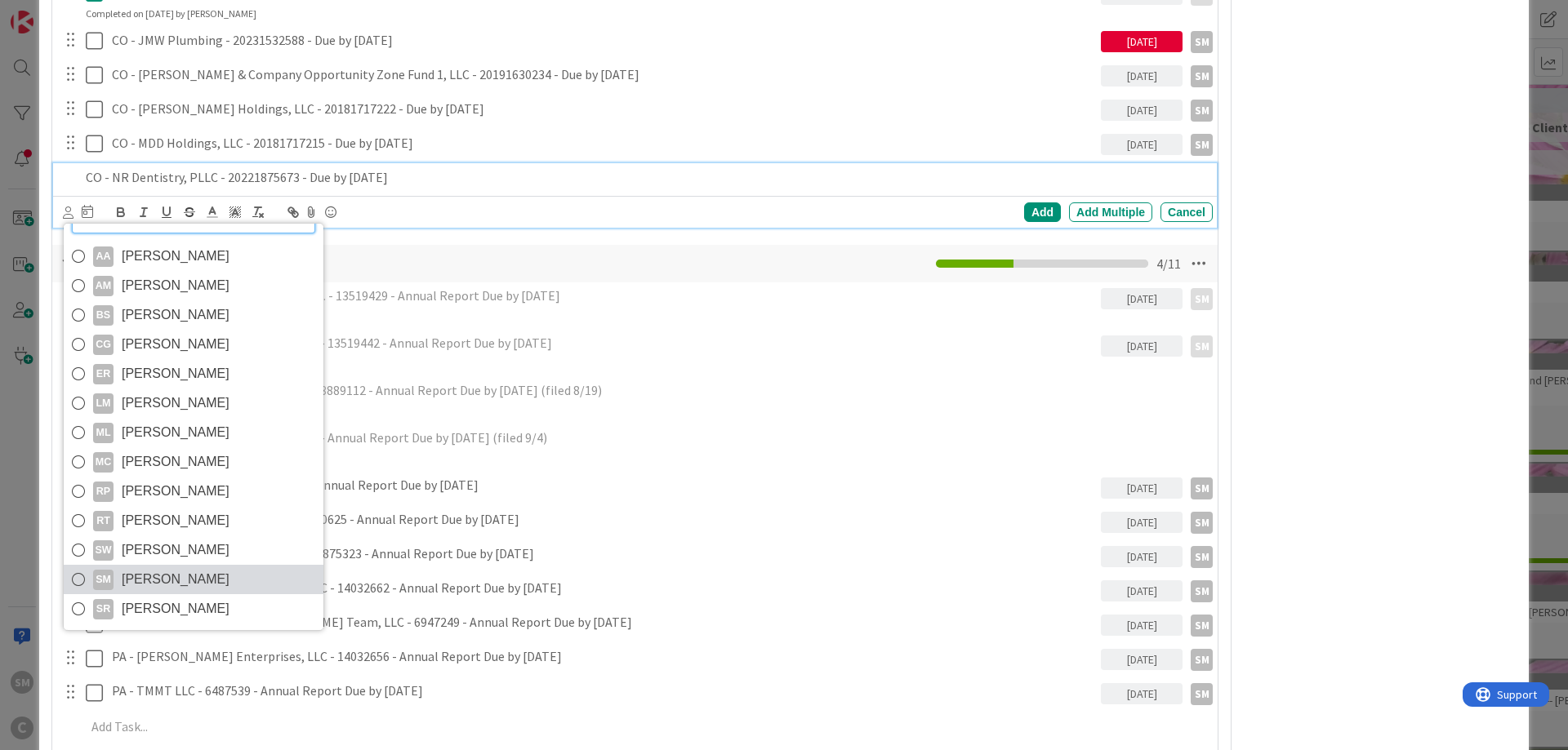
click at [162, 592] on span "[PERSON_NAME]" at bounding box center [175, 579] width 107 height 24
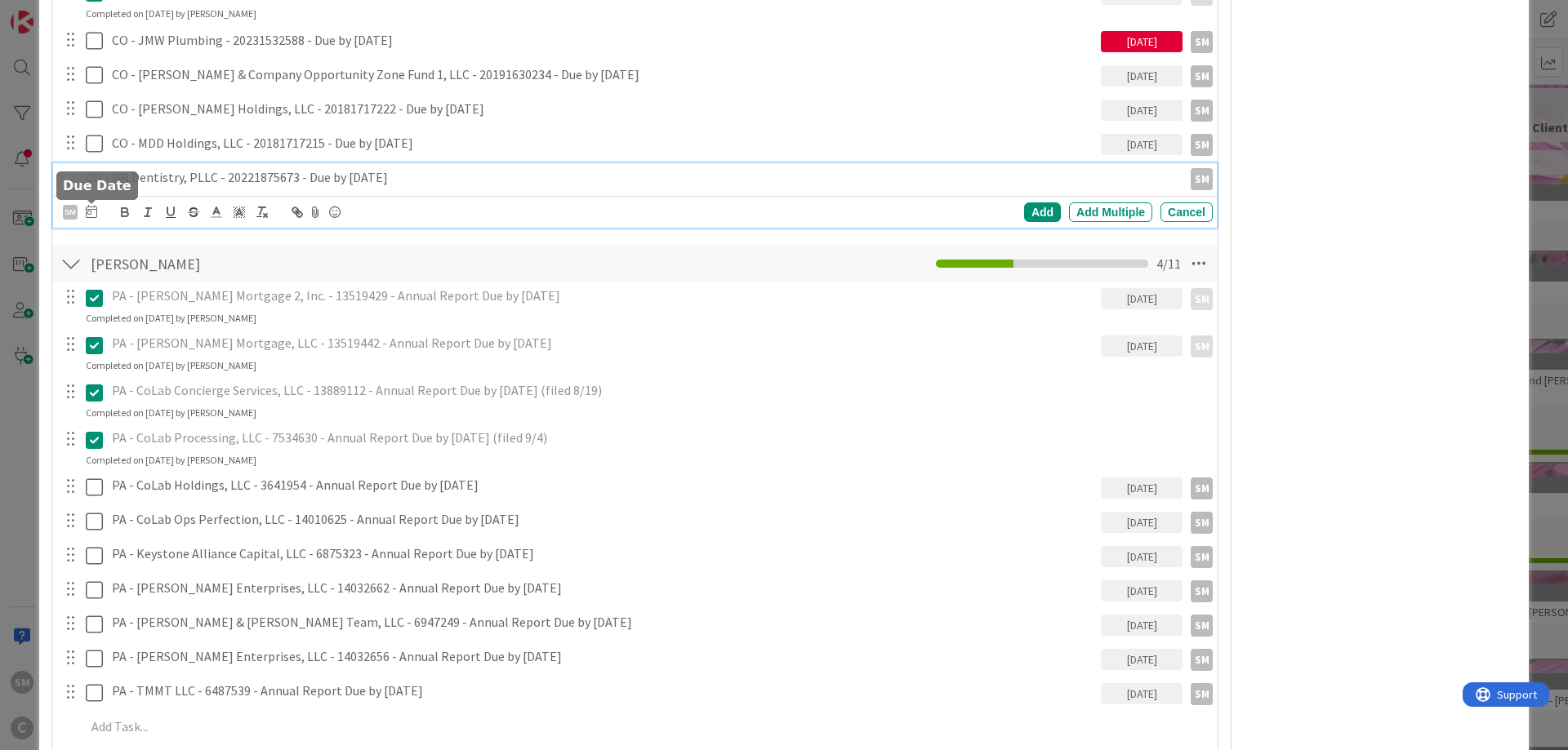
click at [93, 217] on icon at bounding box center [91, 211] width 12 height 13
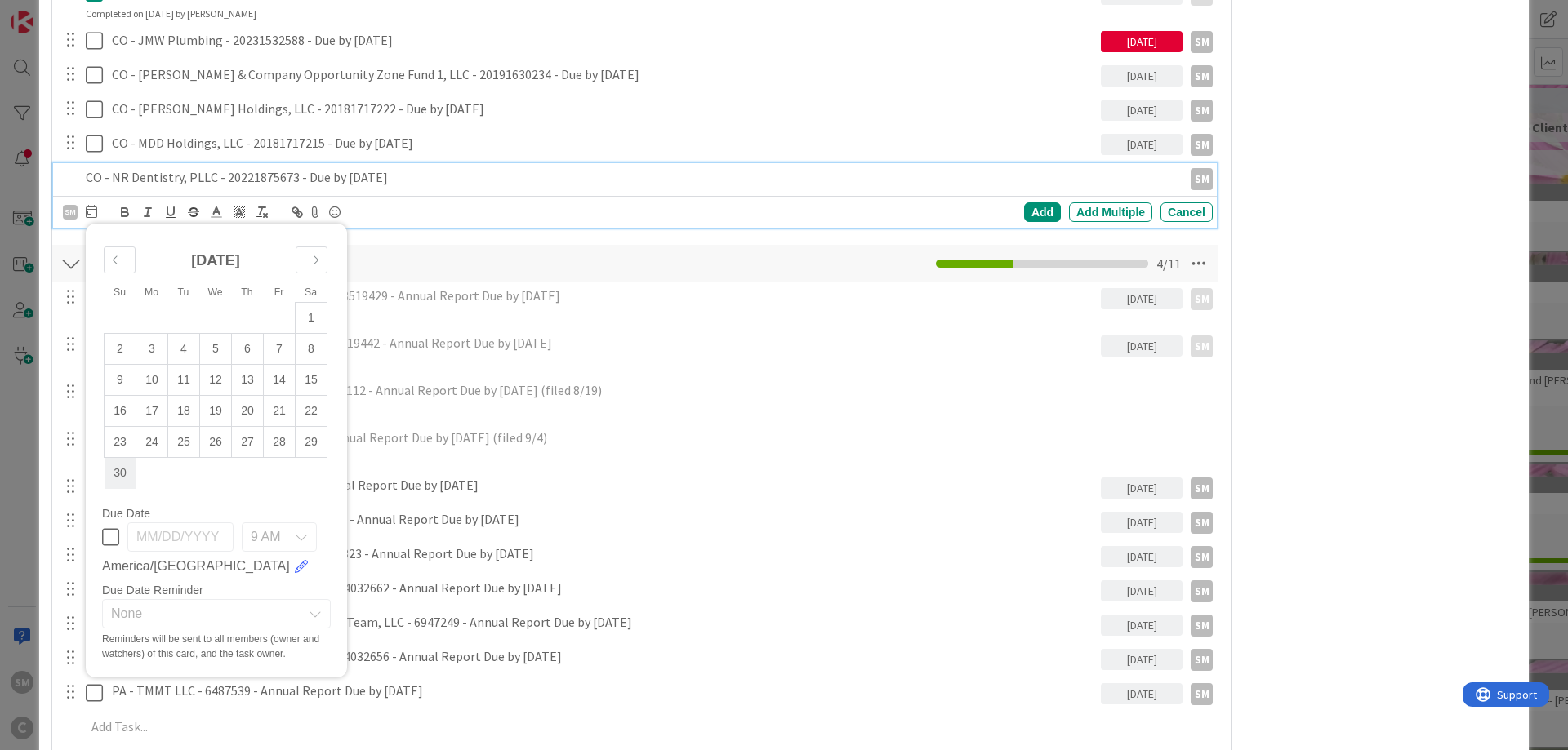
click at [120, 474] on td "30" at bounding box center [121, 473] width 32 height 31
click at [1043, 217] on div "Add" at bounding box center [1042, 212] width 37 height 20
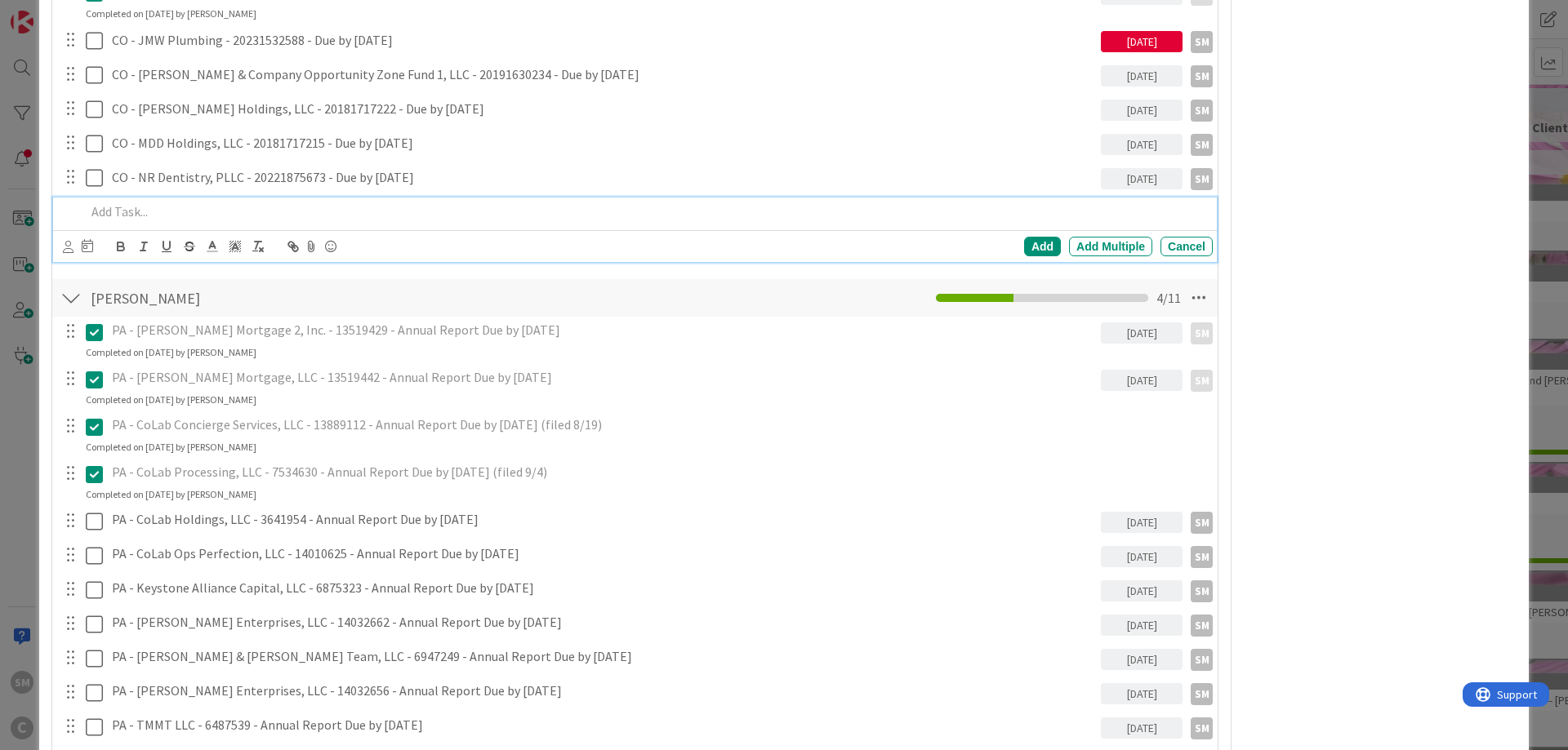
click at [258, 208] on p at bounding box center [646, 211] width 1121 height 19
click at [63, 247] on icon at bounding box center [68, 247] width 11 height 13
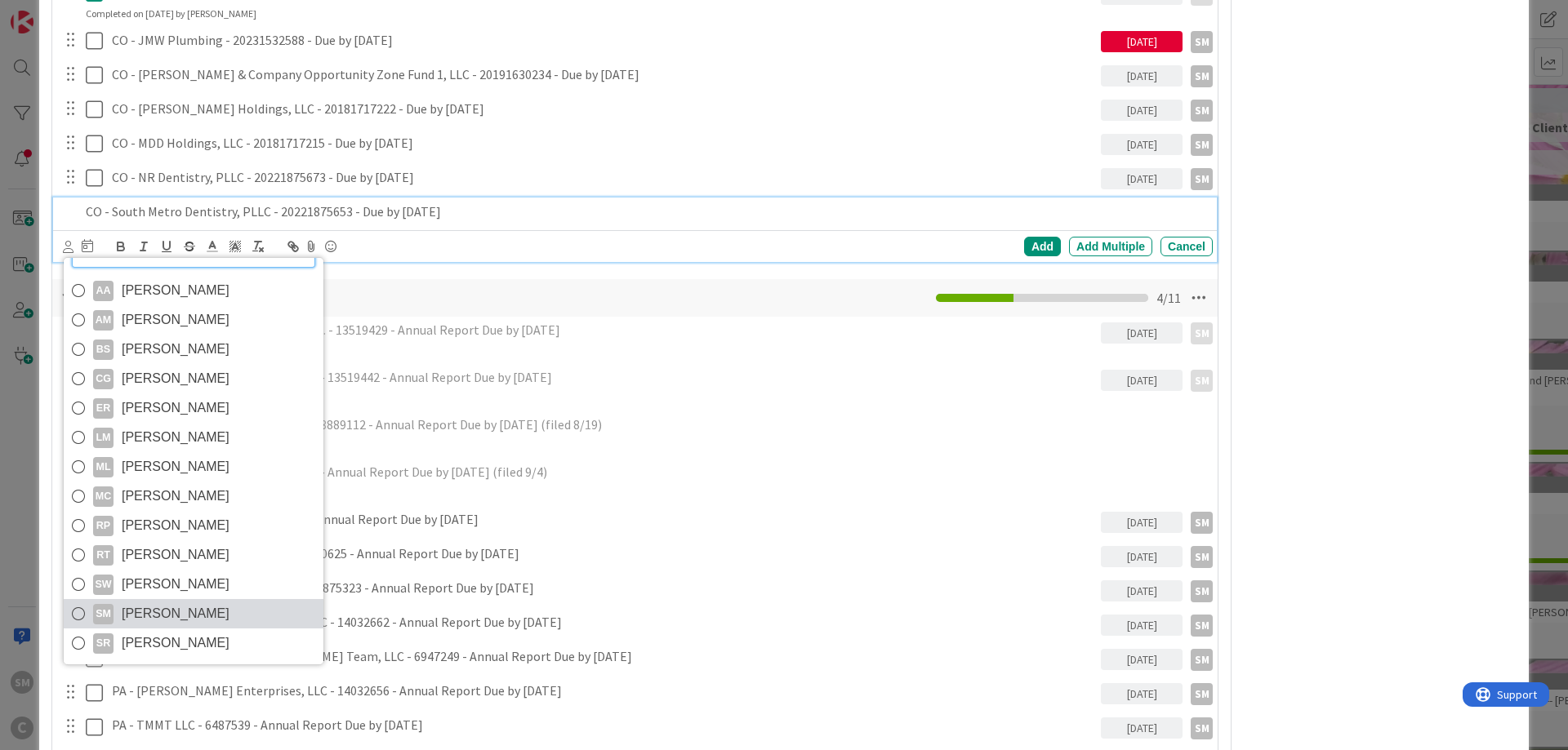
click at [129, 626] on span "[PERSON_NAME]" at bounding box center [175, 613] width 107 height 24
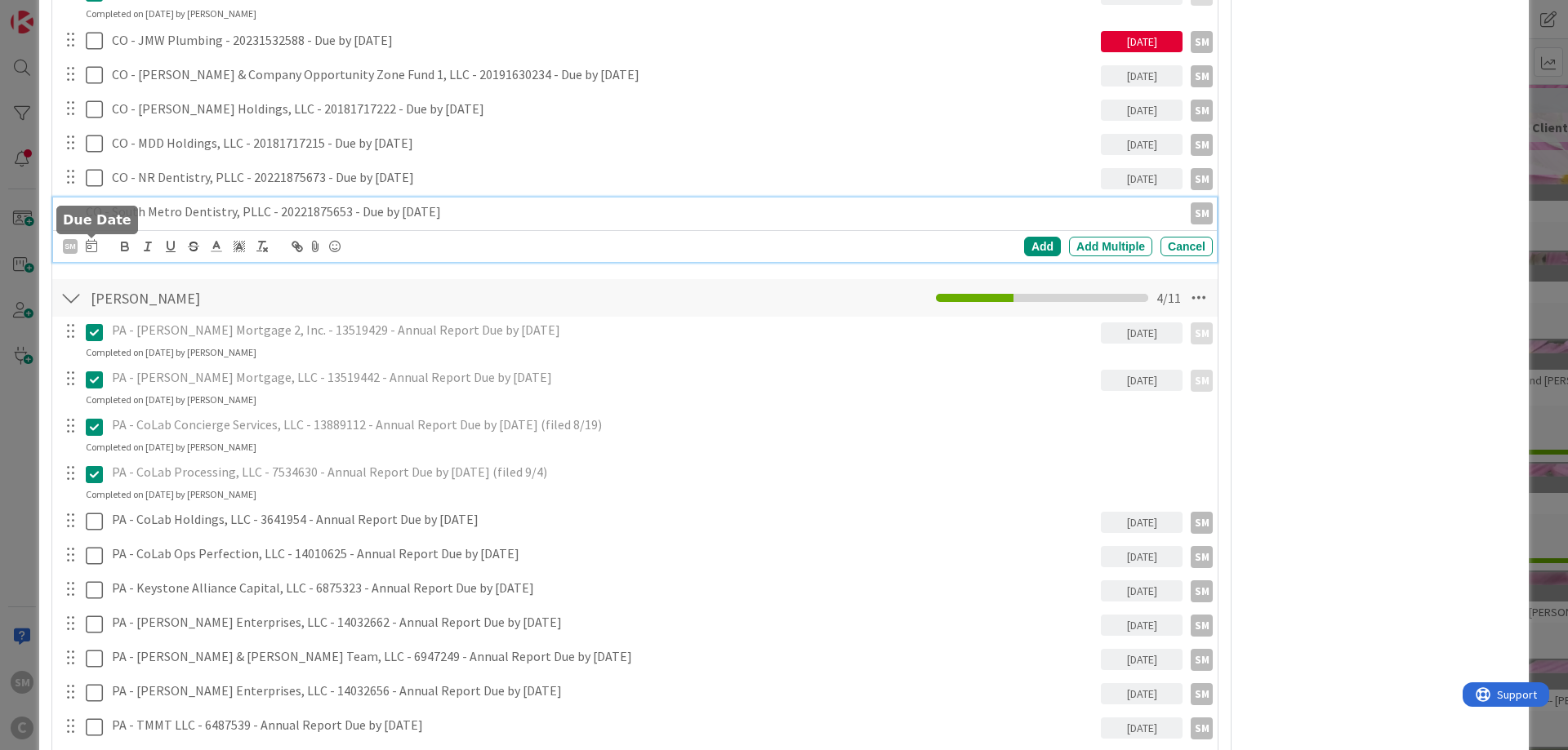
click at [96, 245] on icon at bounding box center [91, 245] width 12 height 13
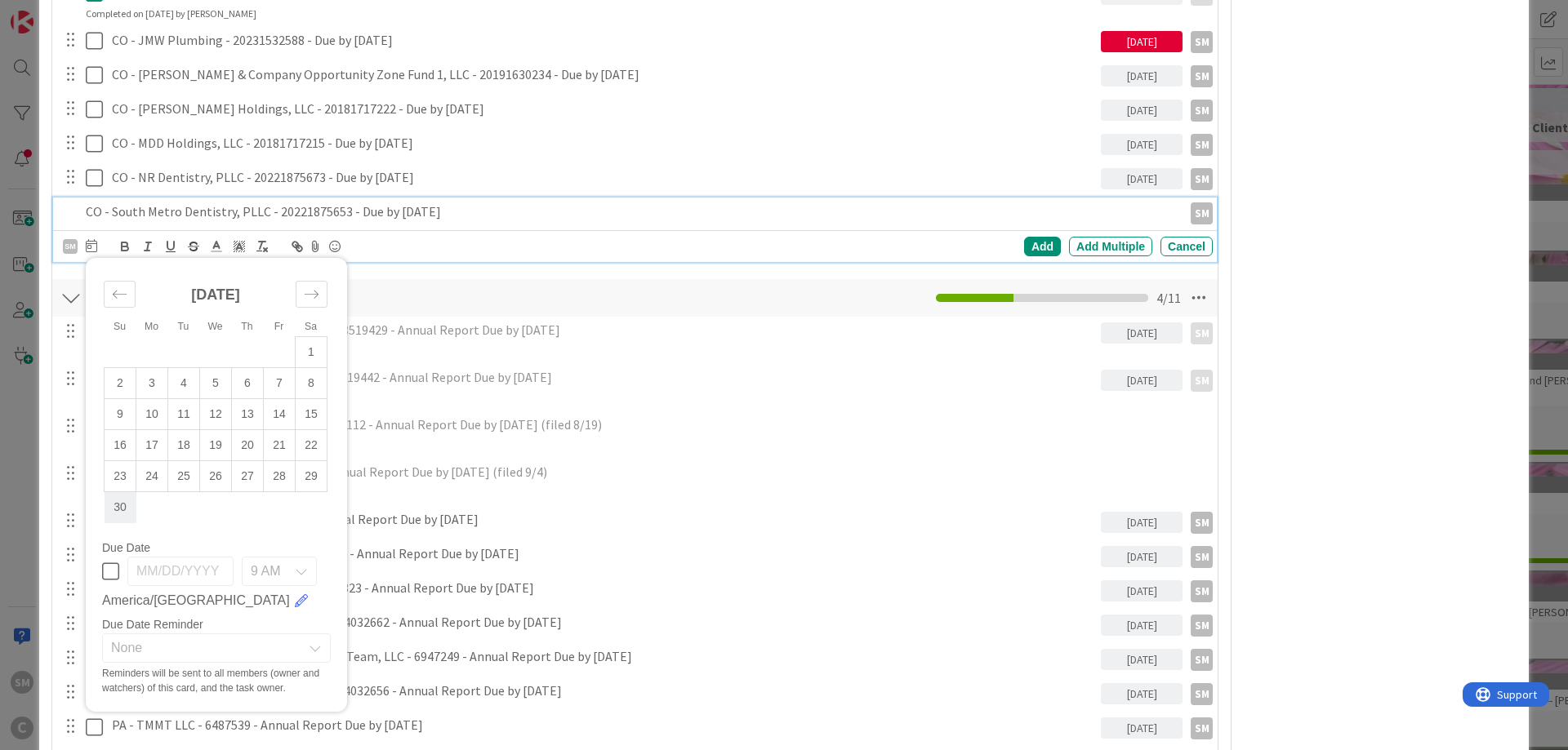
click at [123, 508] on td "30" at bounding box center [121, 507] width 32 height 31
click at [1046, 243] on div "Add" at bounding box center [1042, 247] width 37 height 20
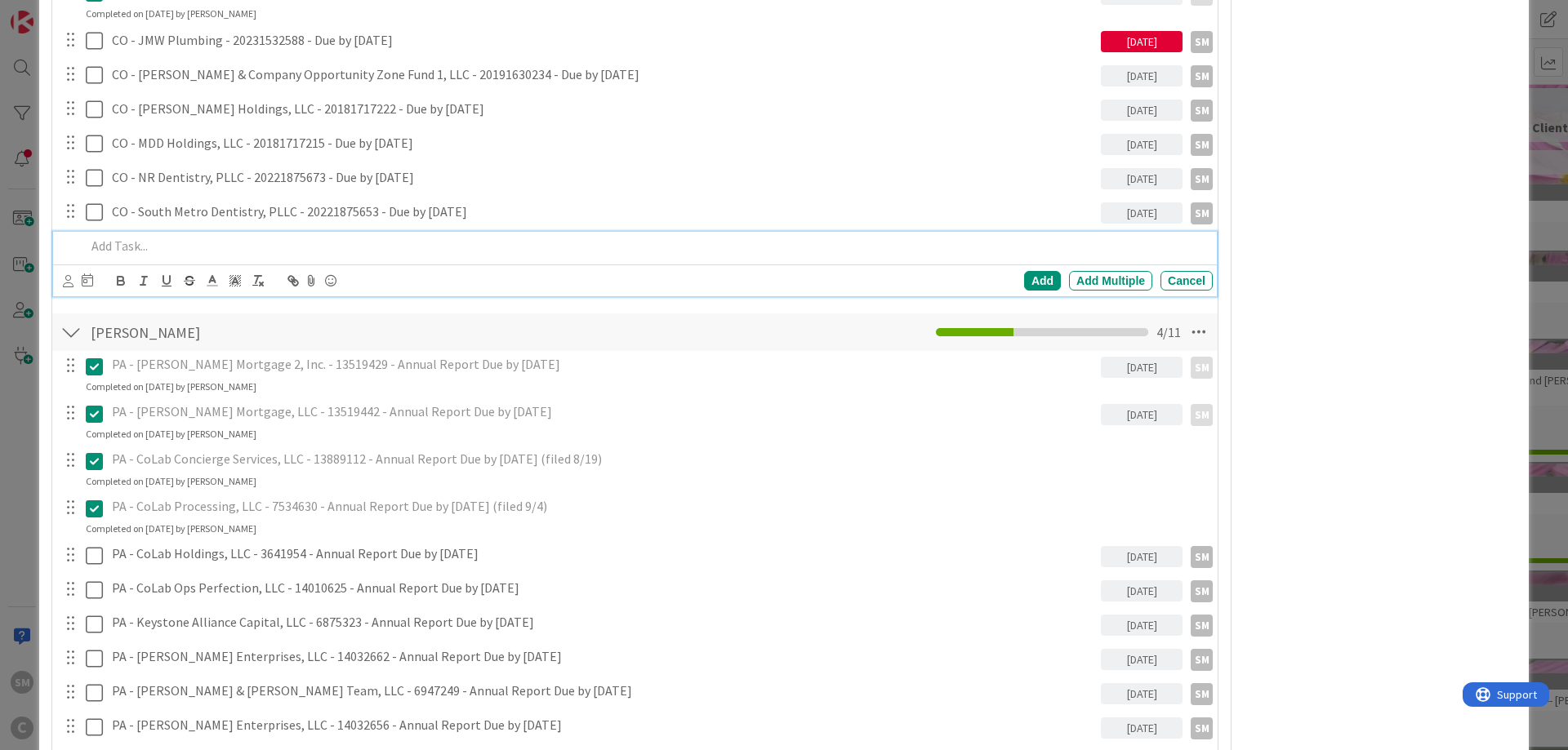
click at [323, 241] on p at bounding box center [646, 246] width 1121 height 19
click at [64, 282] on icon at bounding box center [68, 281] width 11 height 13
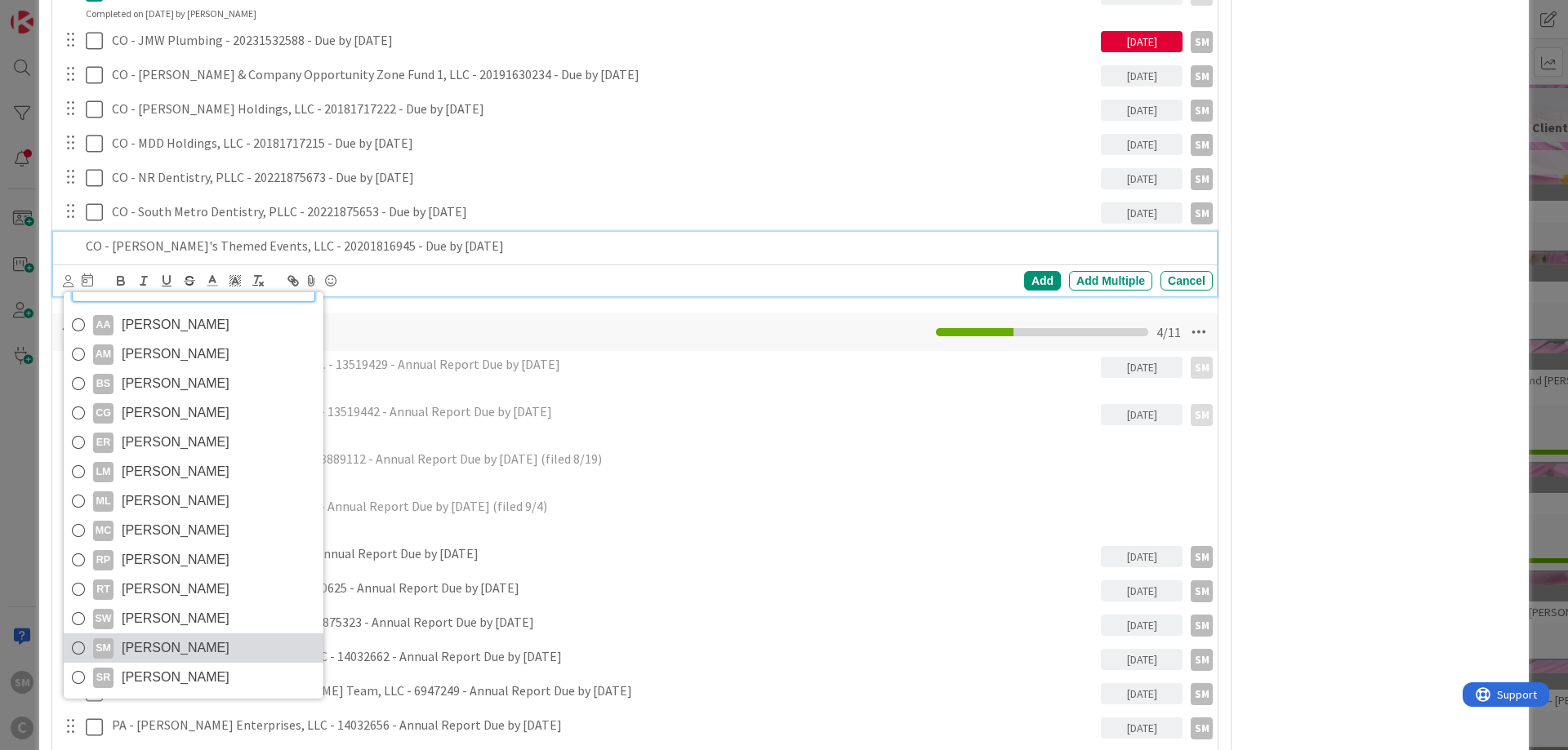
click at [134, 661] on span "[PERSON_NAME]" at bounding box center [175, 648] width 107 height 24
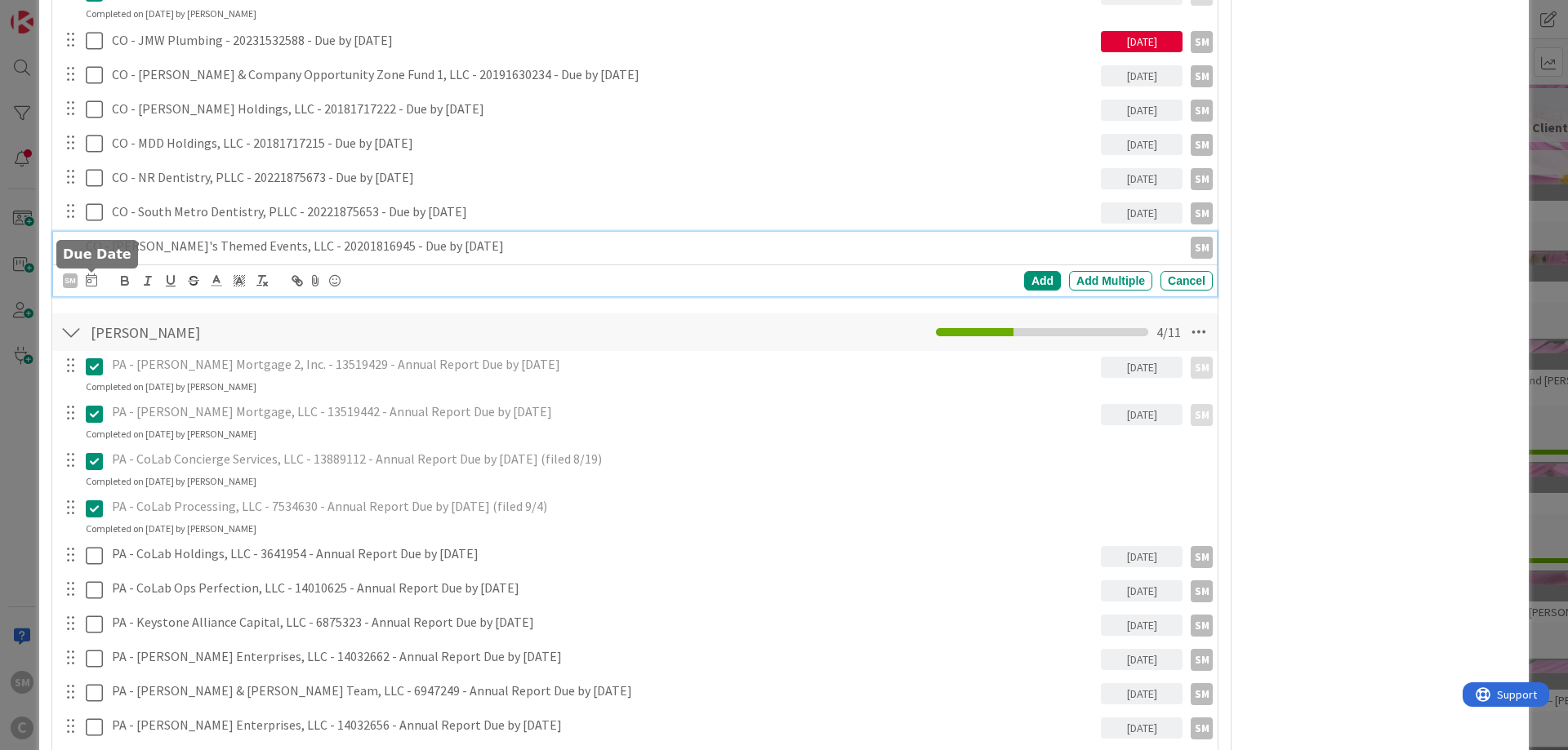
click at [90, 282] on icon at bounding box center [91, 280] width 12 height 13
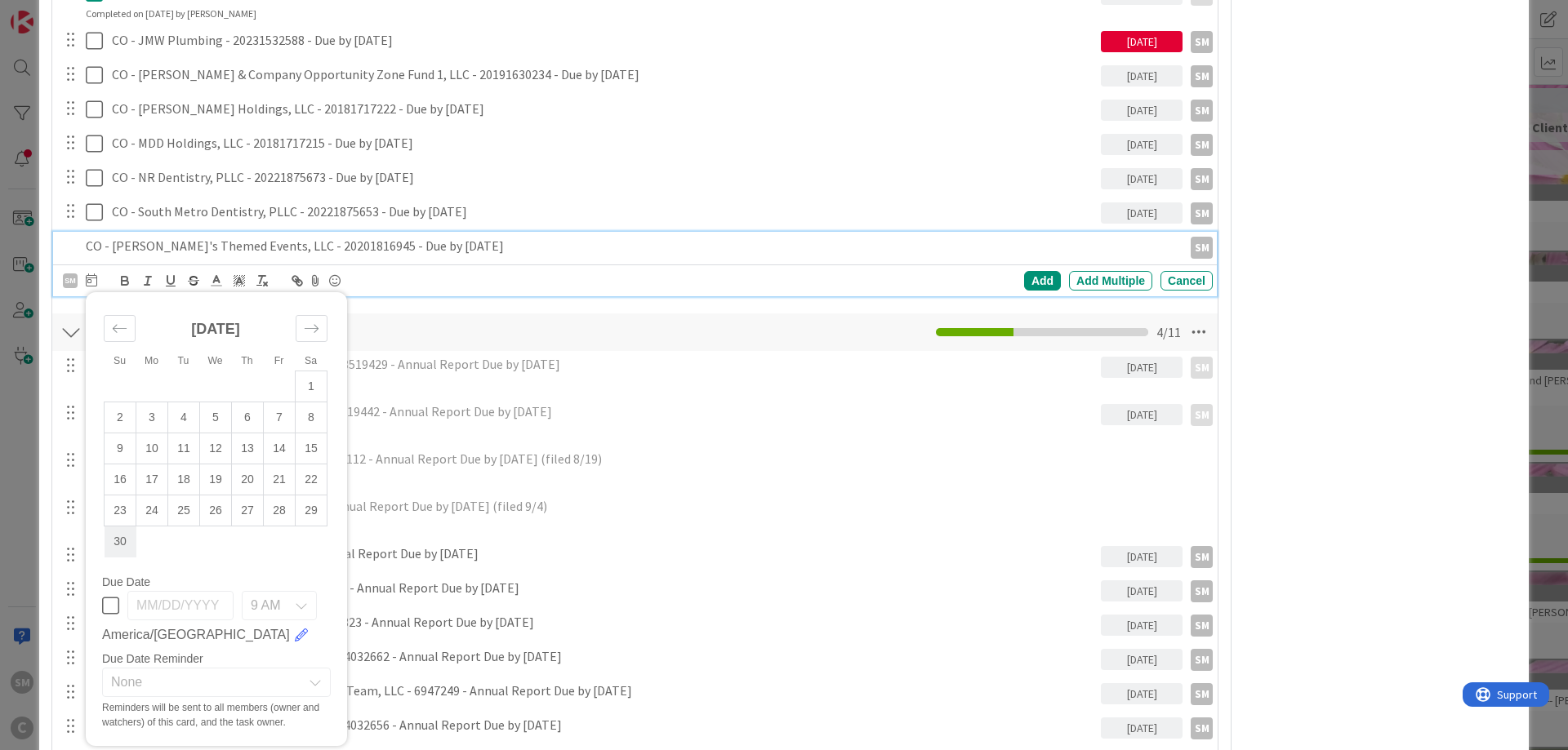
click at [118, 545] on td "30" at bounding box center [121, 541] width 32 height 31
click at [1054, 278] on div "Add" at bounding box center [1042, 281] width 37 height 20
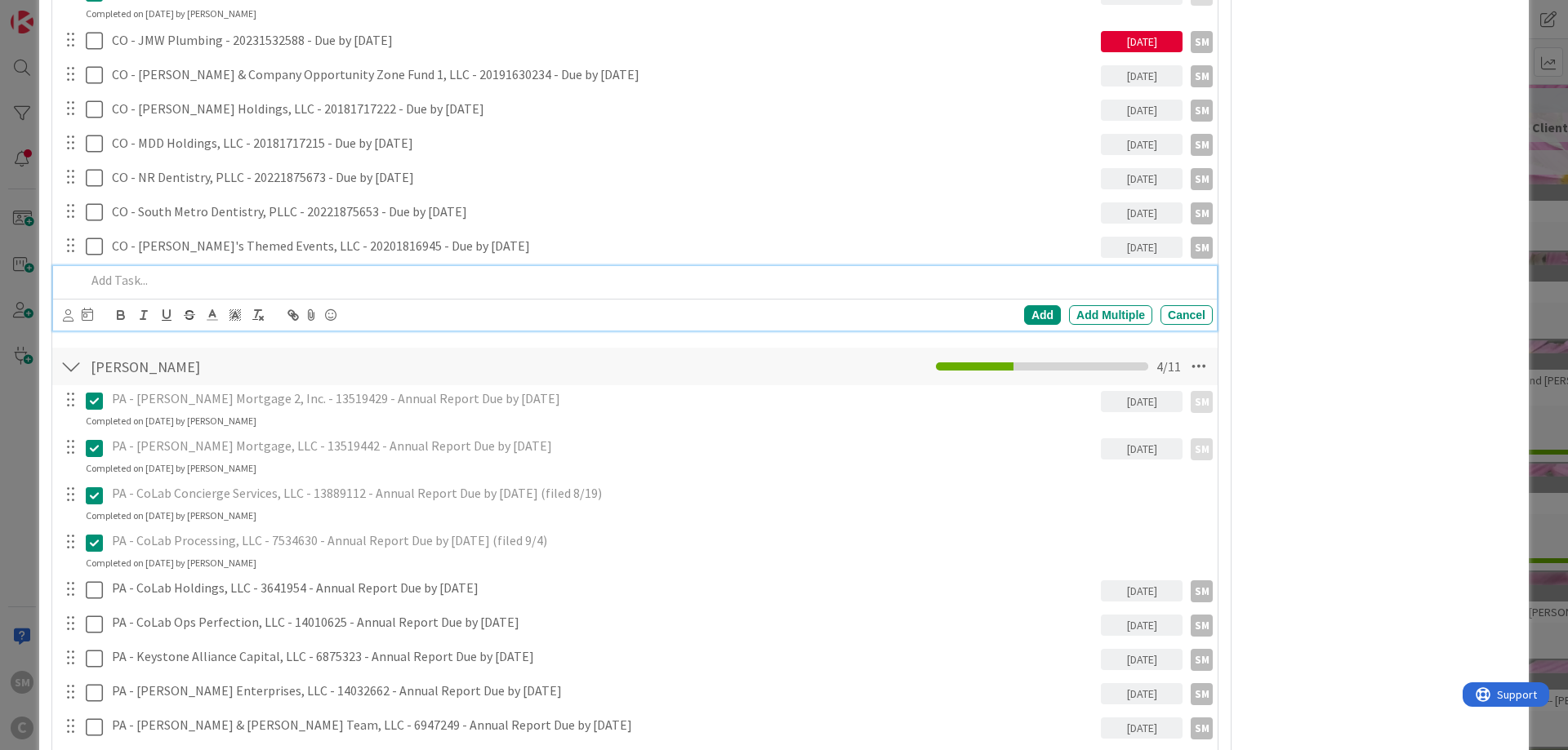
click at [192, 282] on p at bounding box center [646, 280] width 1121 height 19
click at [65, 315] on icon at bounding box center [68, 316] width 11 height 13
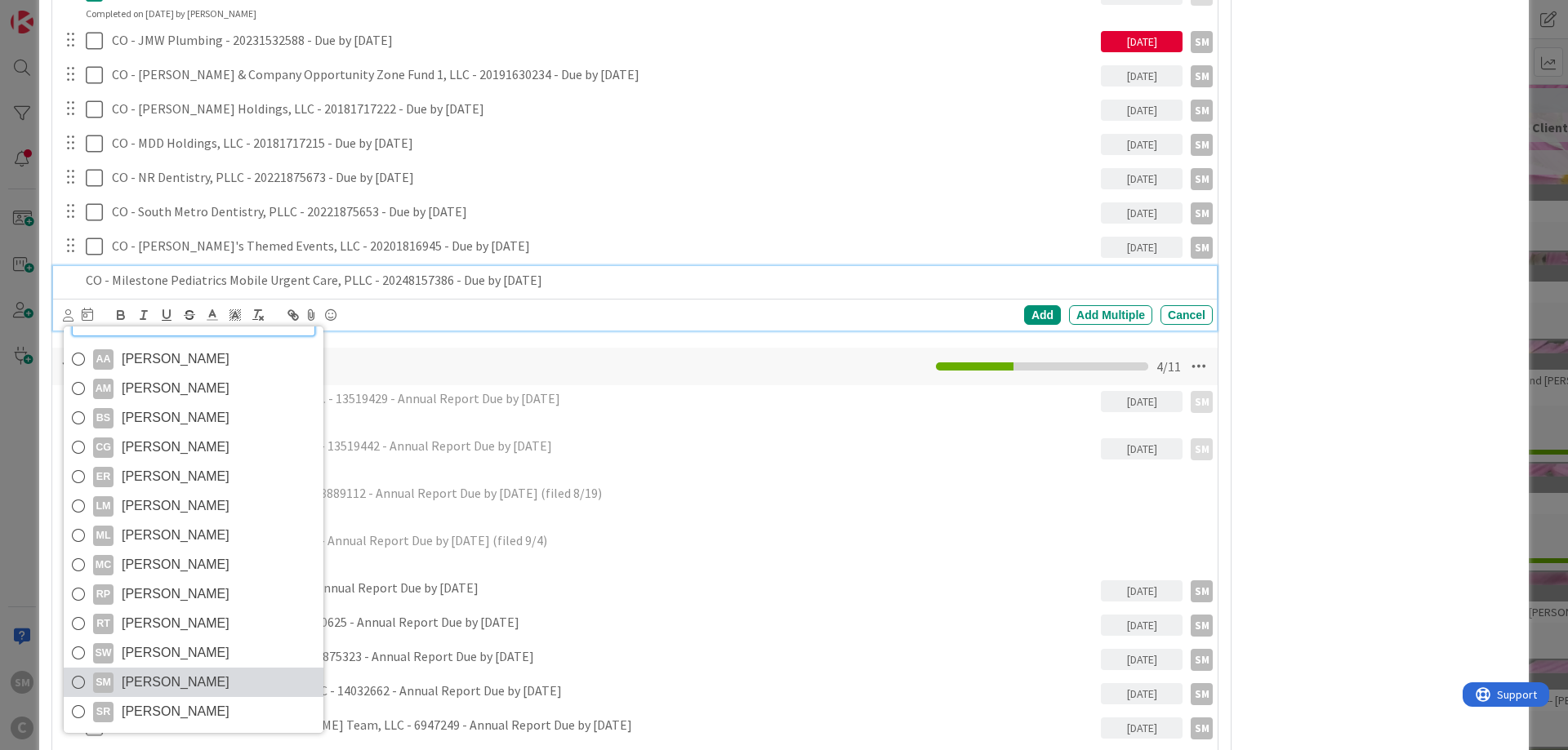
click at [135, 695] on span "[PERSON_NAME]" at bounding box center [175, 682] width 107 height 24
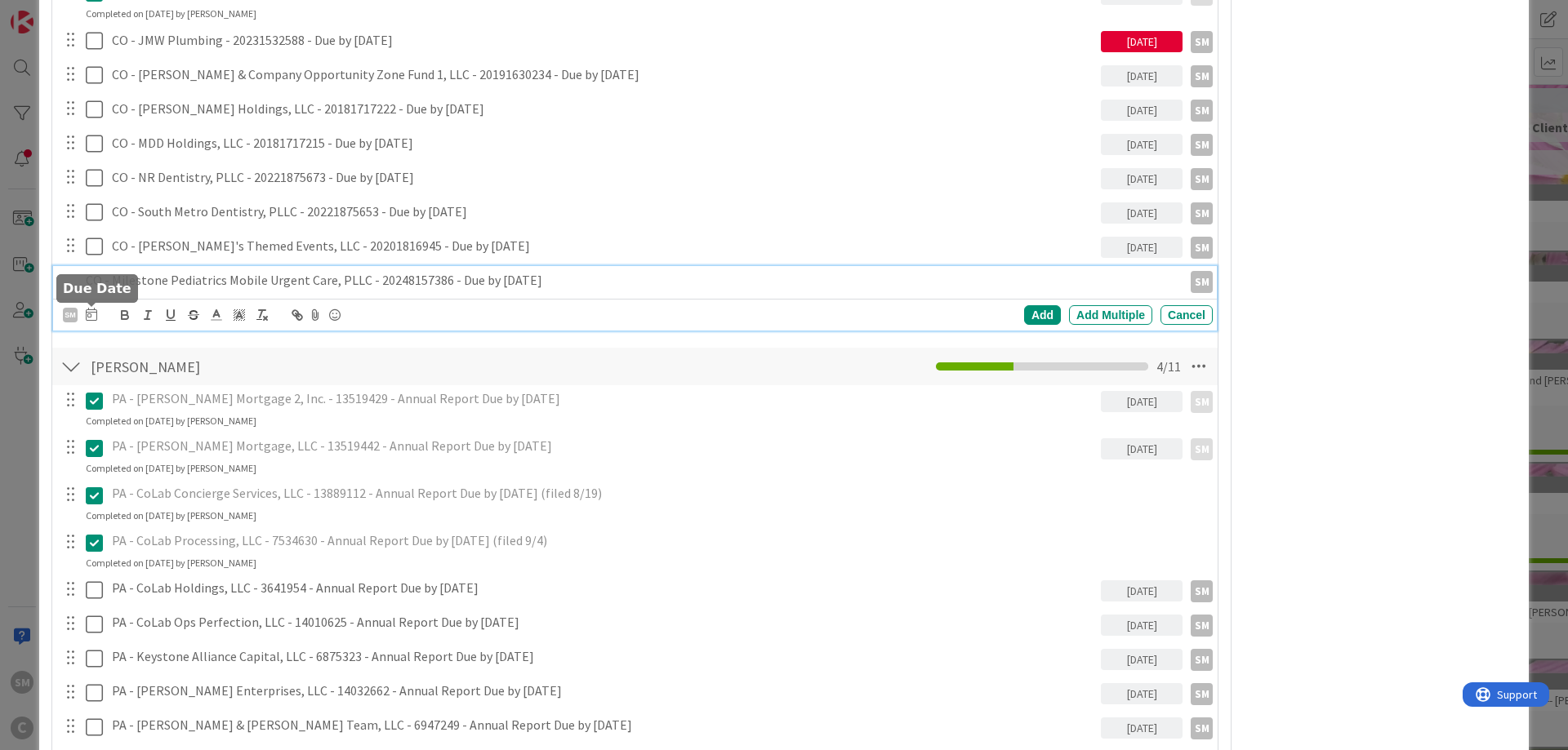
click at [91, 311] on icon at bounding box center [91, 314] width 12 height 13
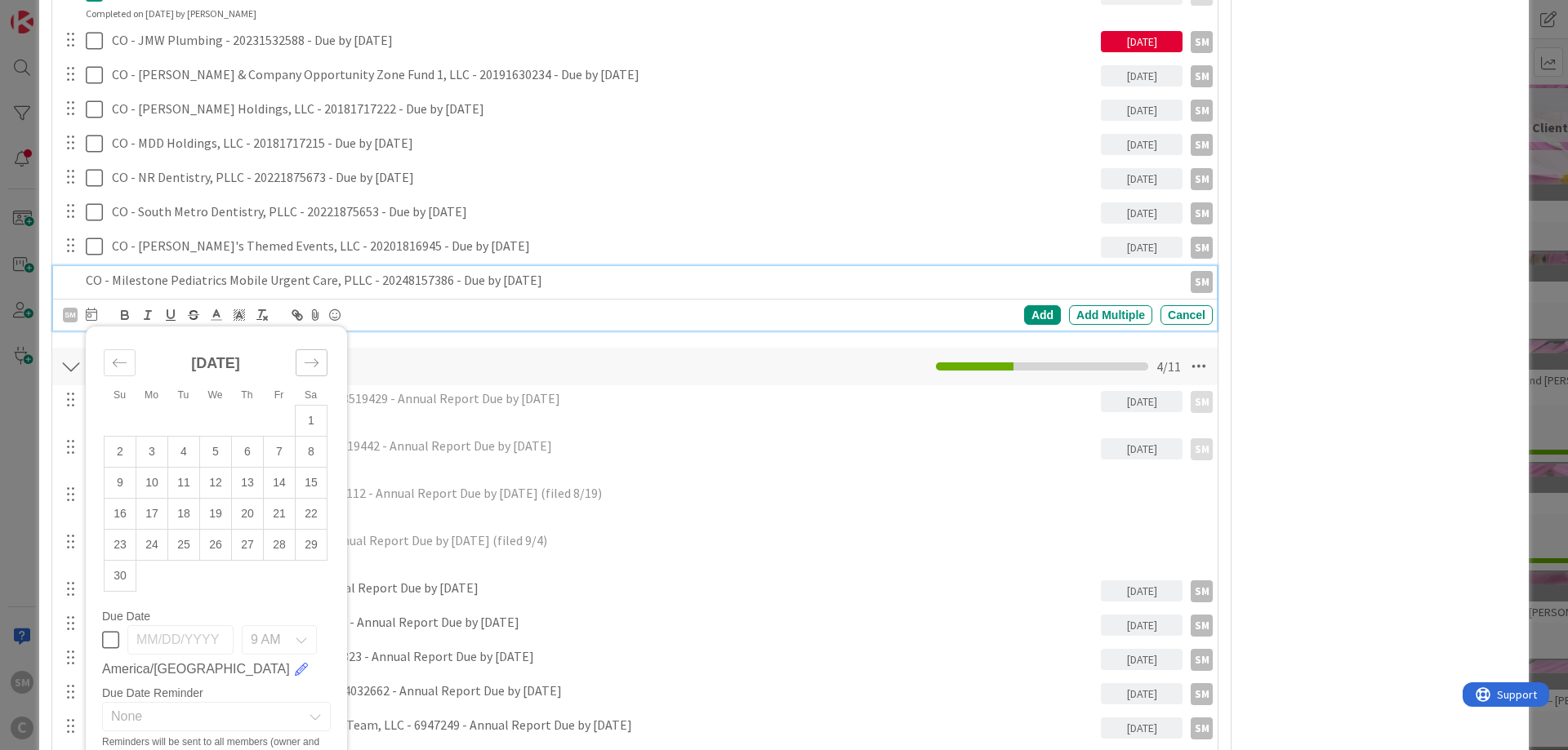
click at [310, 359] on icon "Move forward to switch to the next month." at bounding box center [311, 362] width 15 height 15
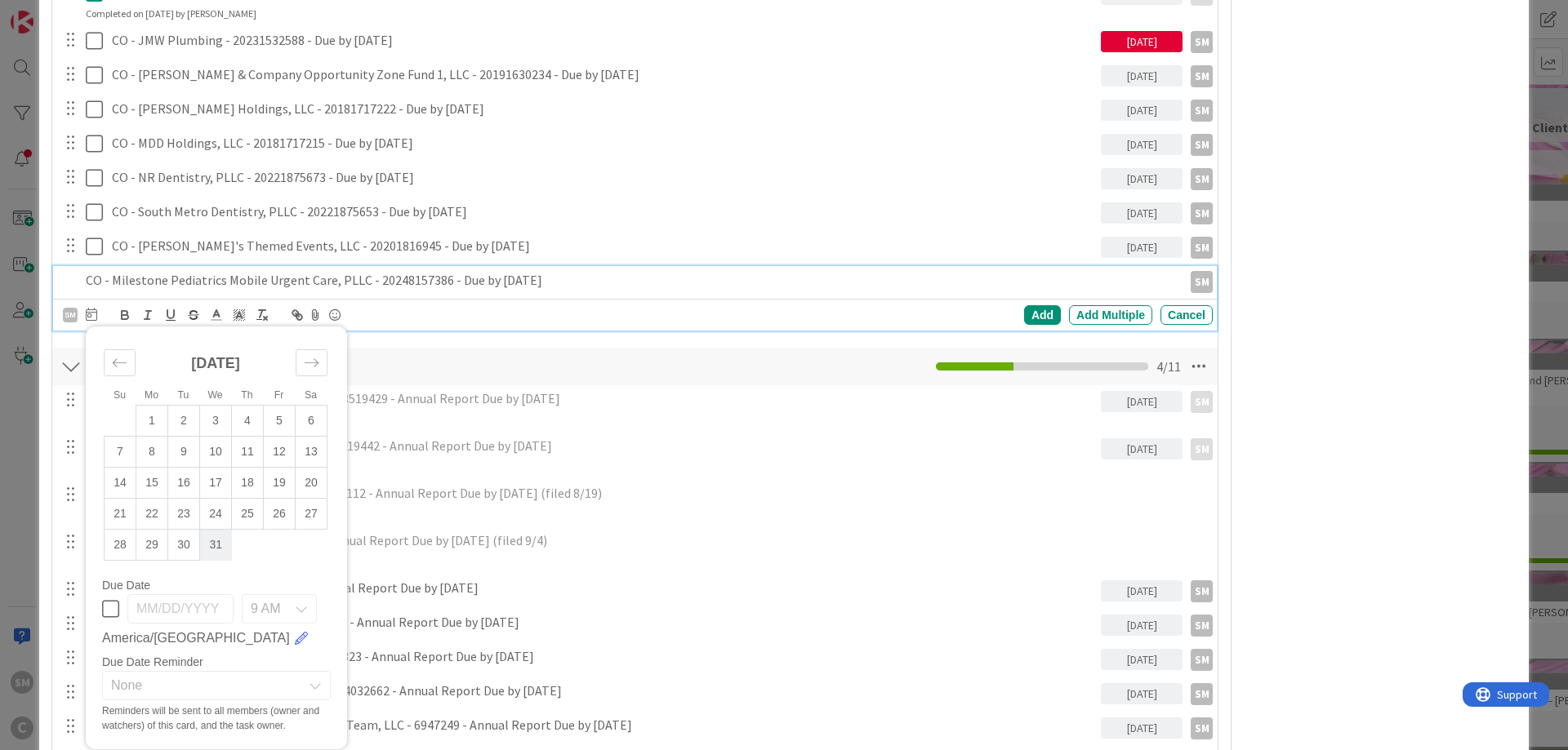
click at [215, 551] on td "31" at bounding box center [217, 545] width 32 height 31
click at [1032, 316] on div "Add" at bounding box center [1042, 315] width 37 height 20
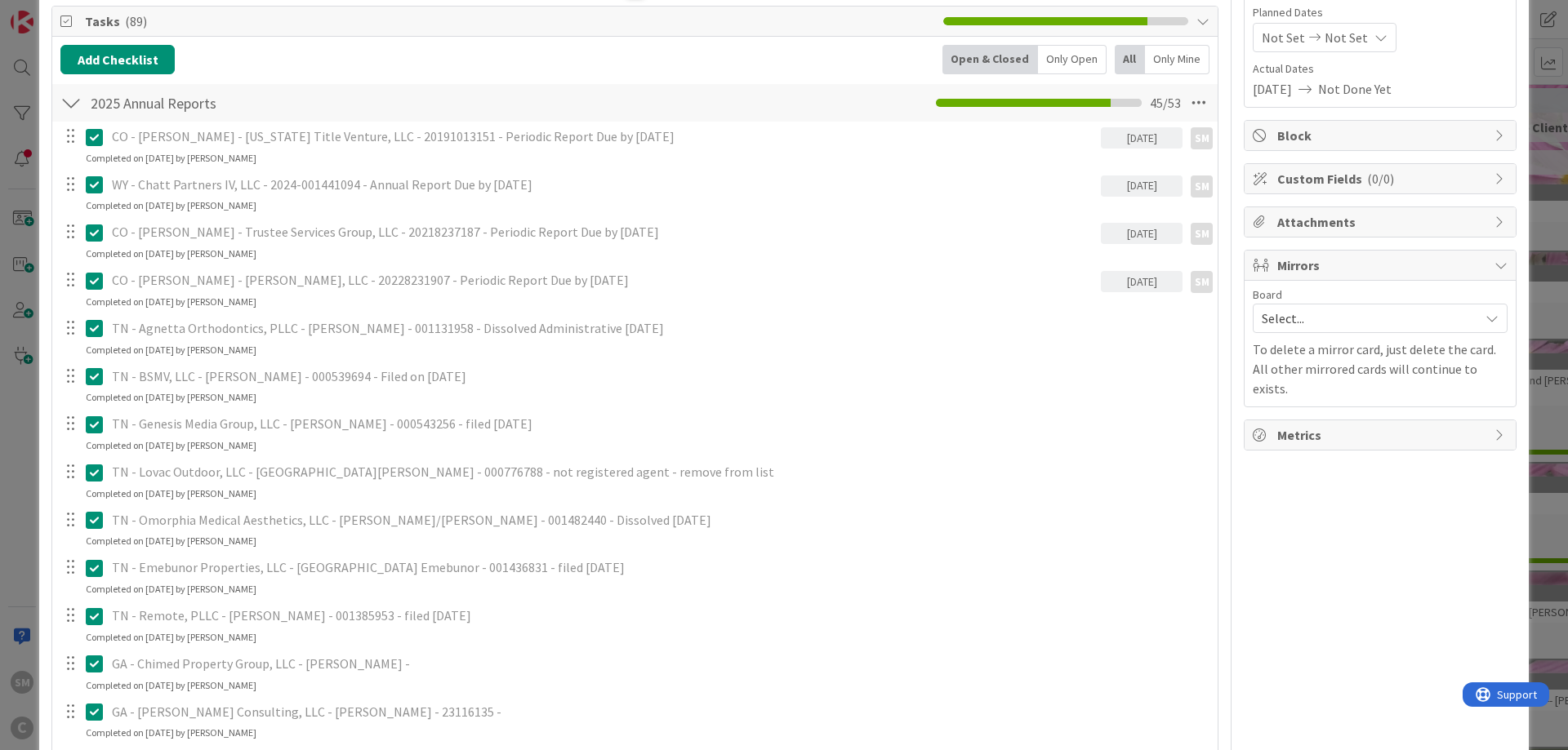
scroll to position [0, 0]
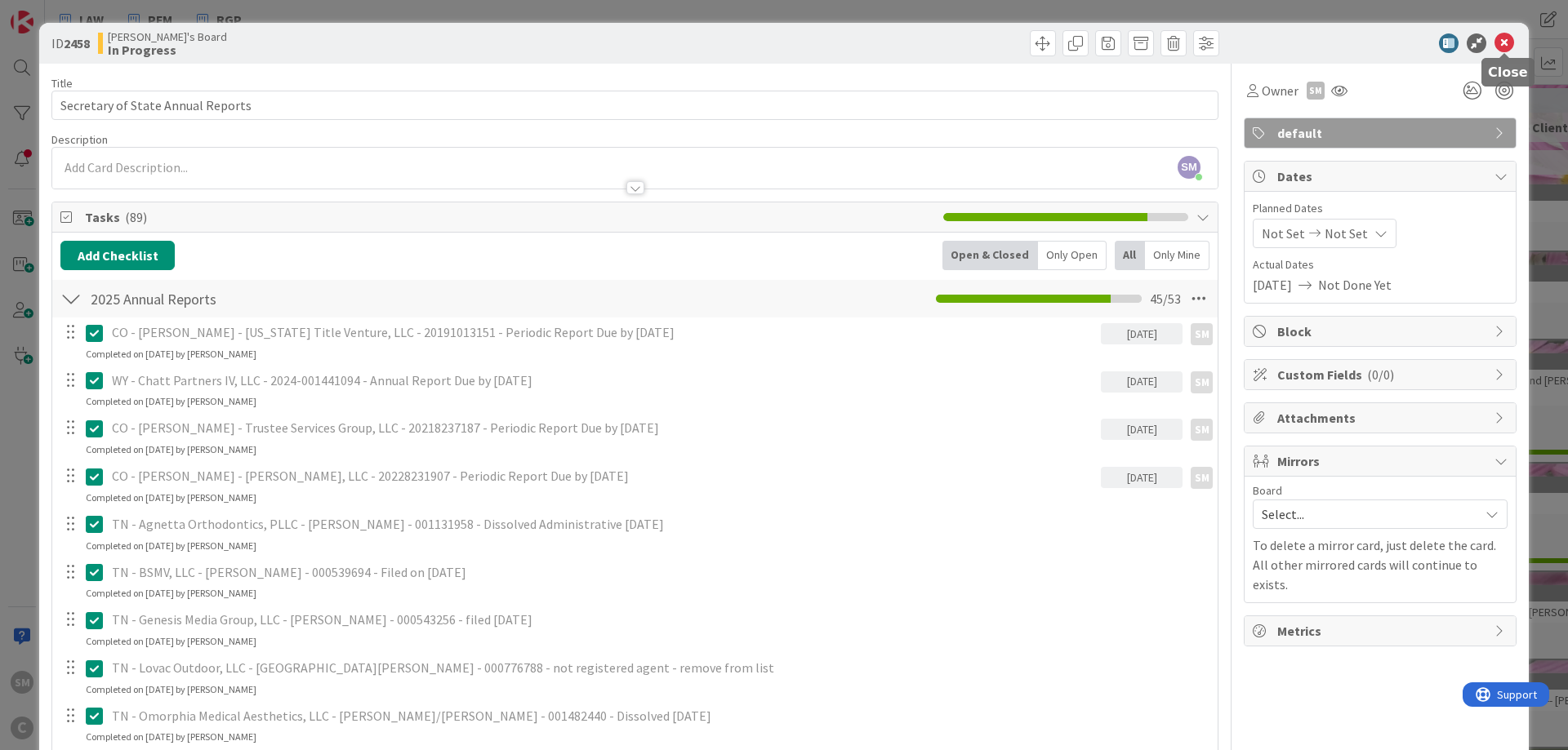
click at [1505, 40] on icon at bounding box center [1504, 43] width 20 height 20
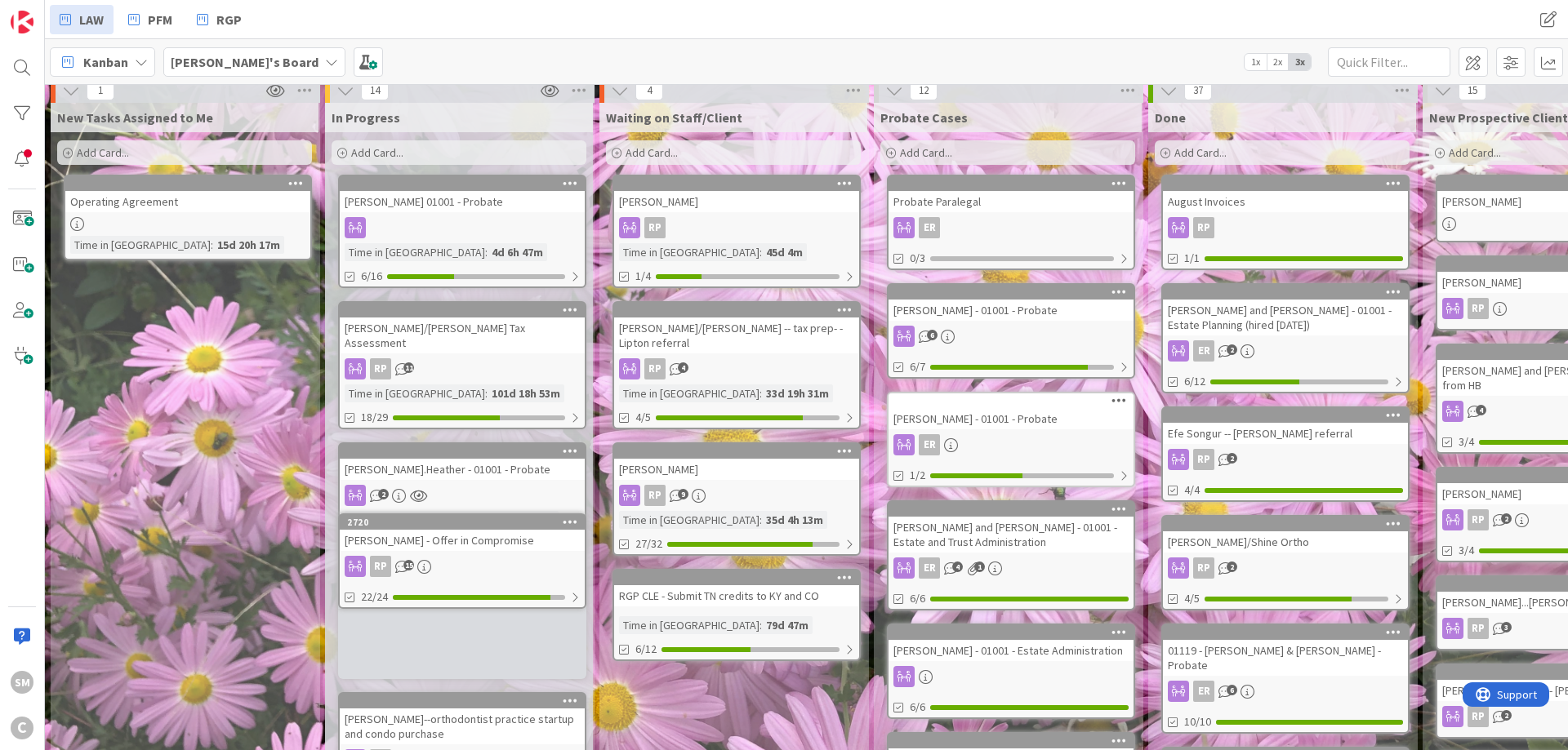
scroll to position [13, 0]
